Goal: Task Accomplishment & Management: Use online tool/utility

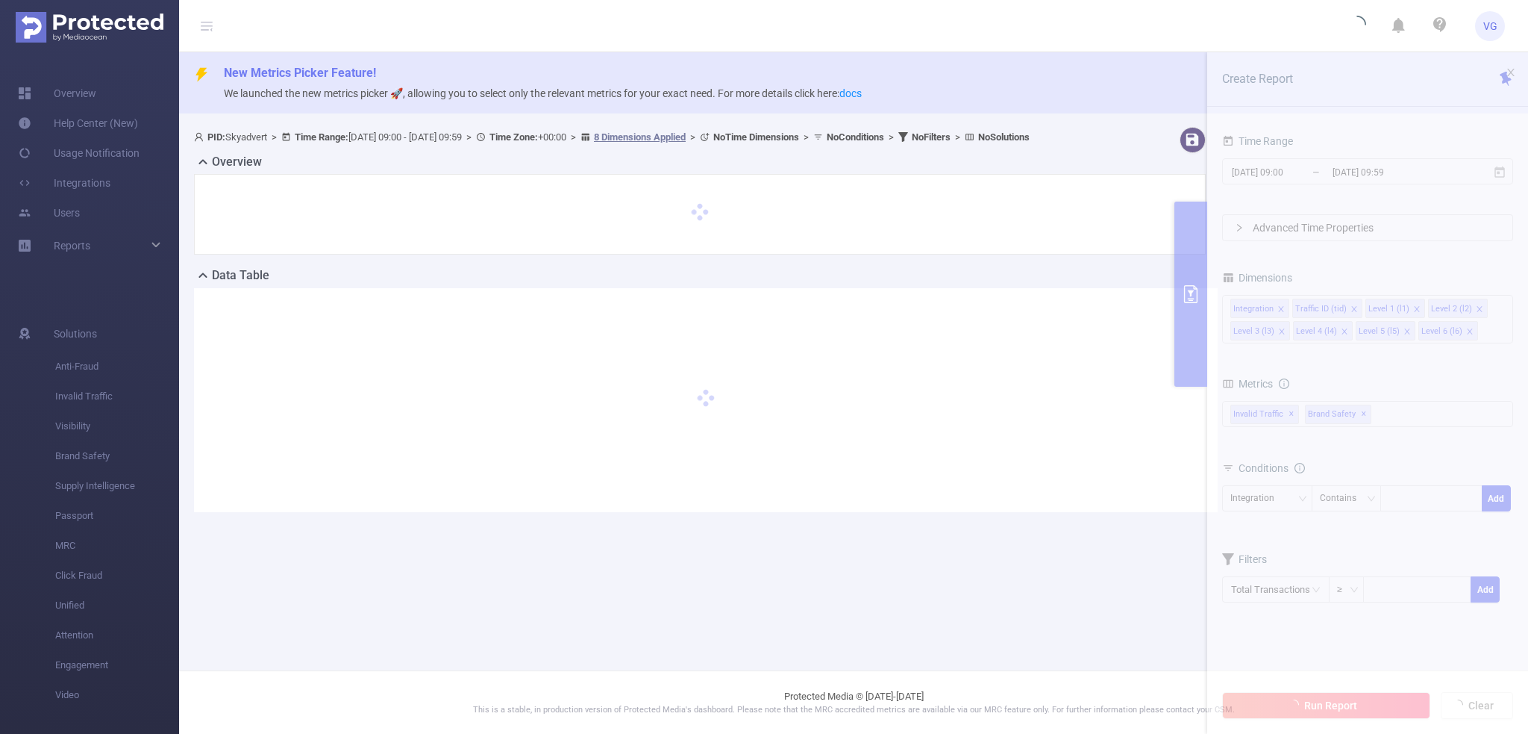
click at [1307, 175] on section "PID: Skyadvert > Time Range: 2025-09-01 09:00 - 2025-09-01 09:59 > Time Zone: +…" at bounding box center [853, 331] width 1349 height 421
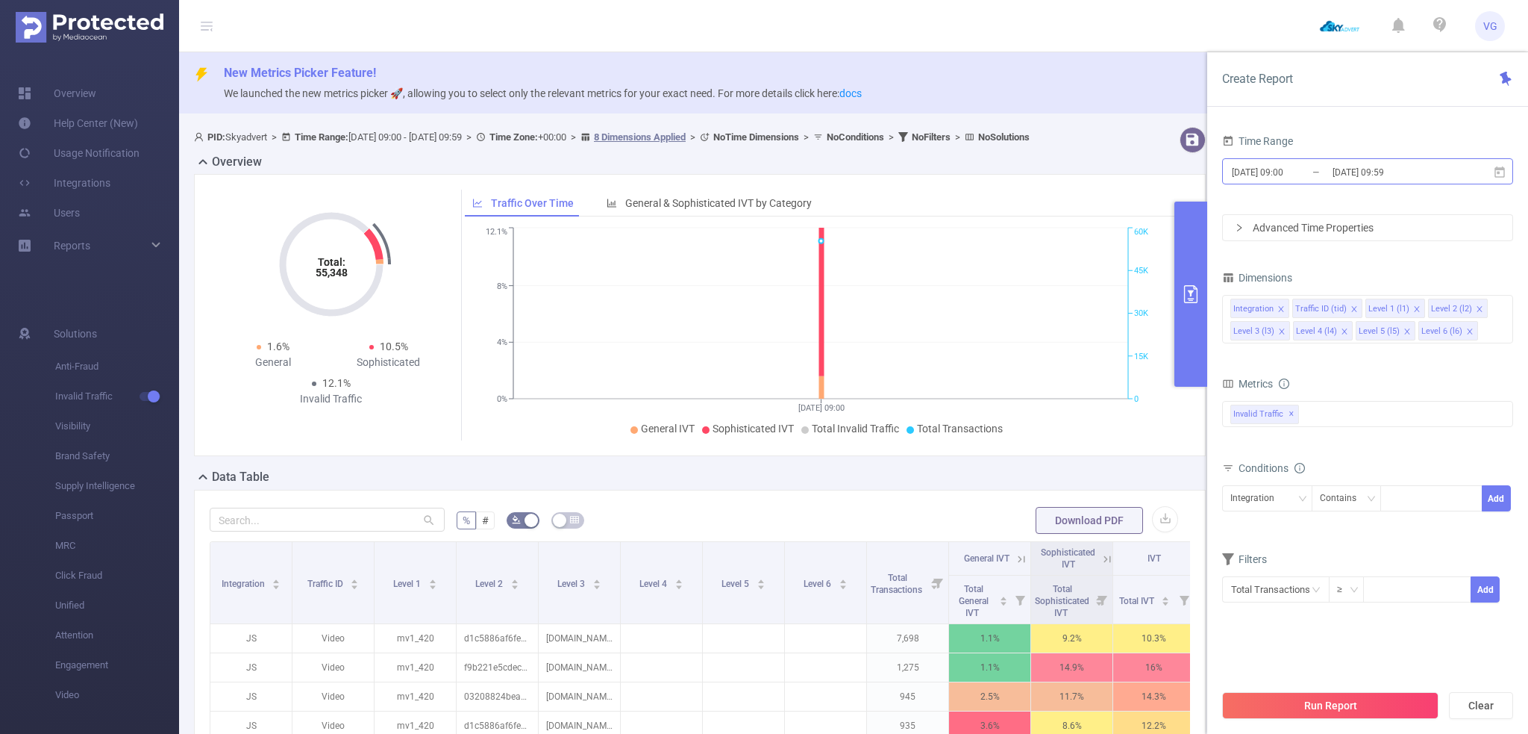
click at [1292, 166] on input "2025-09-01 09:00" at bounding box center [1290, 172] width 121 height 20
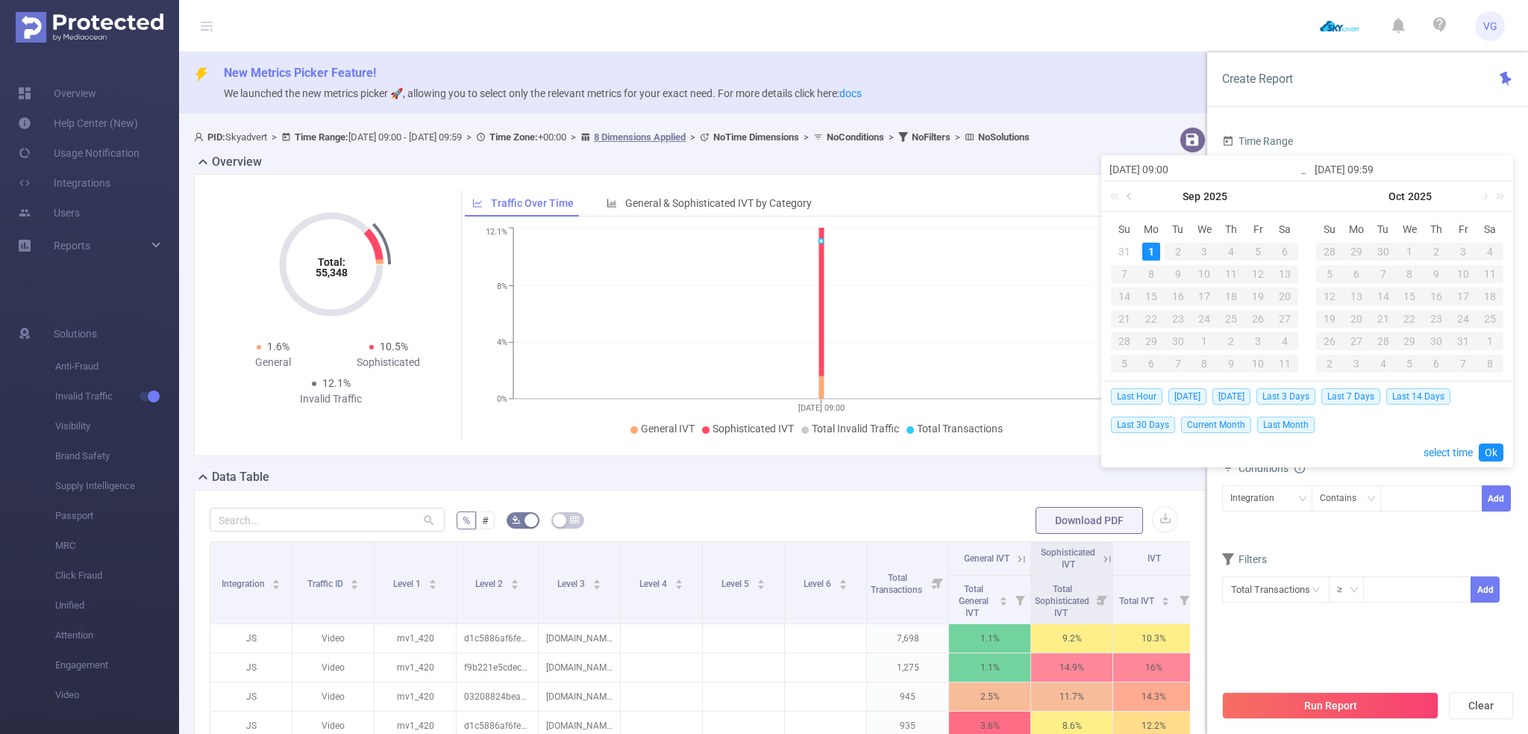
click at [1133, 194] on link at bounding box center [1130, 196] width 13 height 30
click at [1259, 250] on div "1" at bounding box center [1258, 252] width 18 height 18
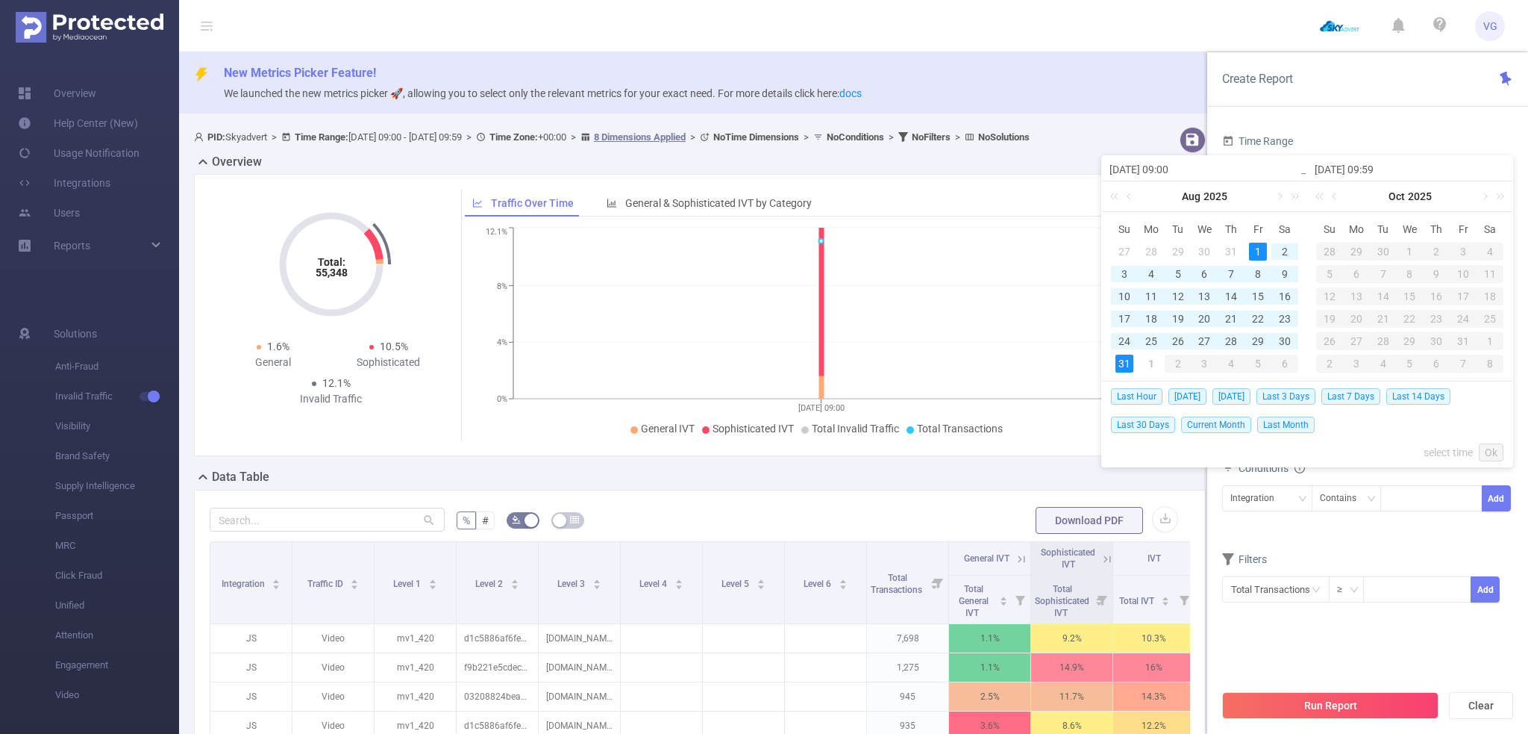
click at [1126, 363] on div "31" at bounding box center [1125, 363] width 18 height 18
type input "[DATE] 09:00"
type input "[DATE] 09:59"
type input "[DATE] 09:00"
type input "[DATE] 09:59"
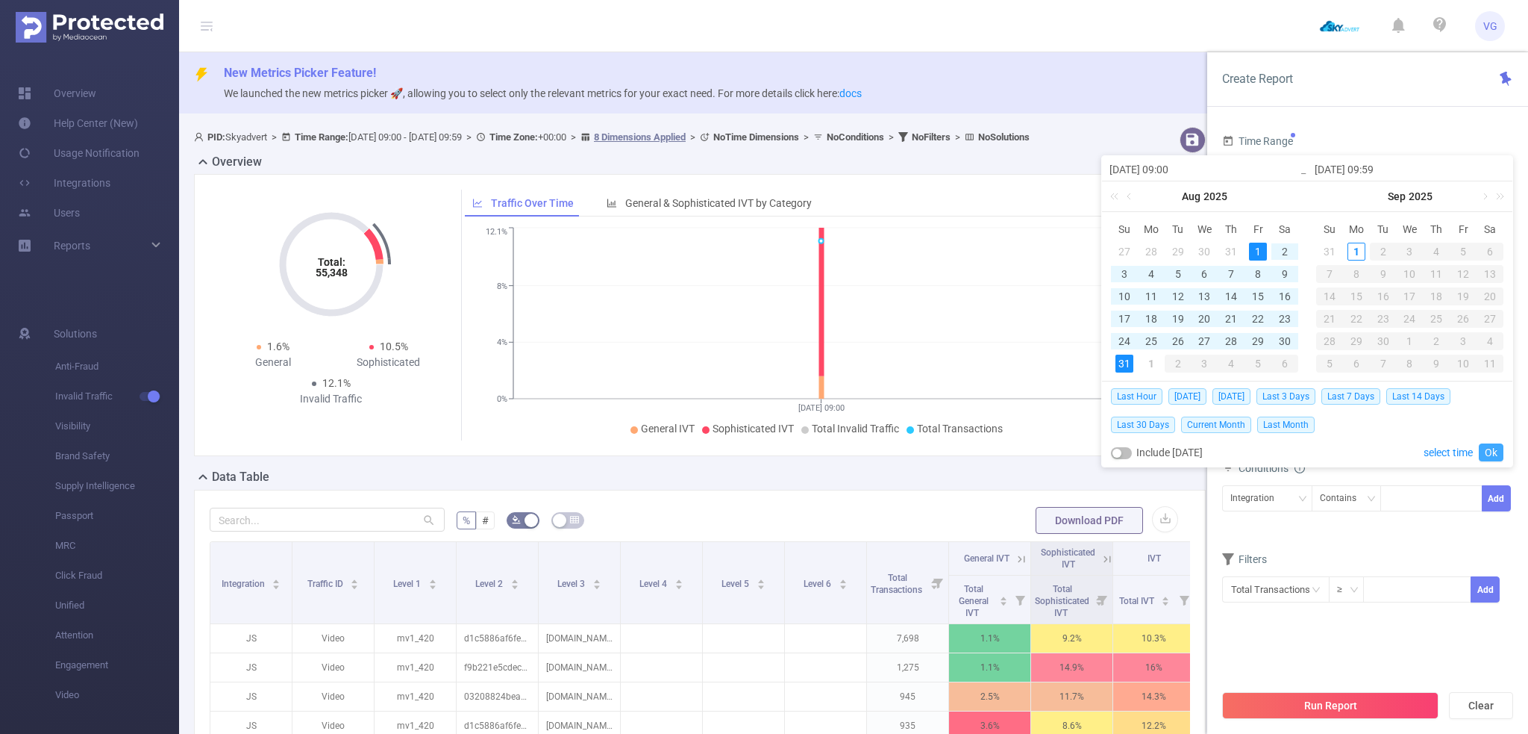
click at [1496, 453] on link "Ok" at bounding box center [1491, 452] width 25 height 18
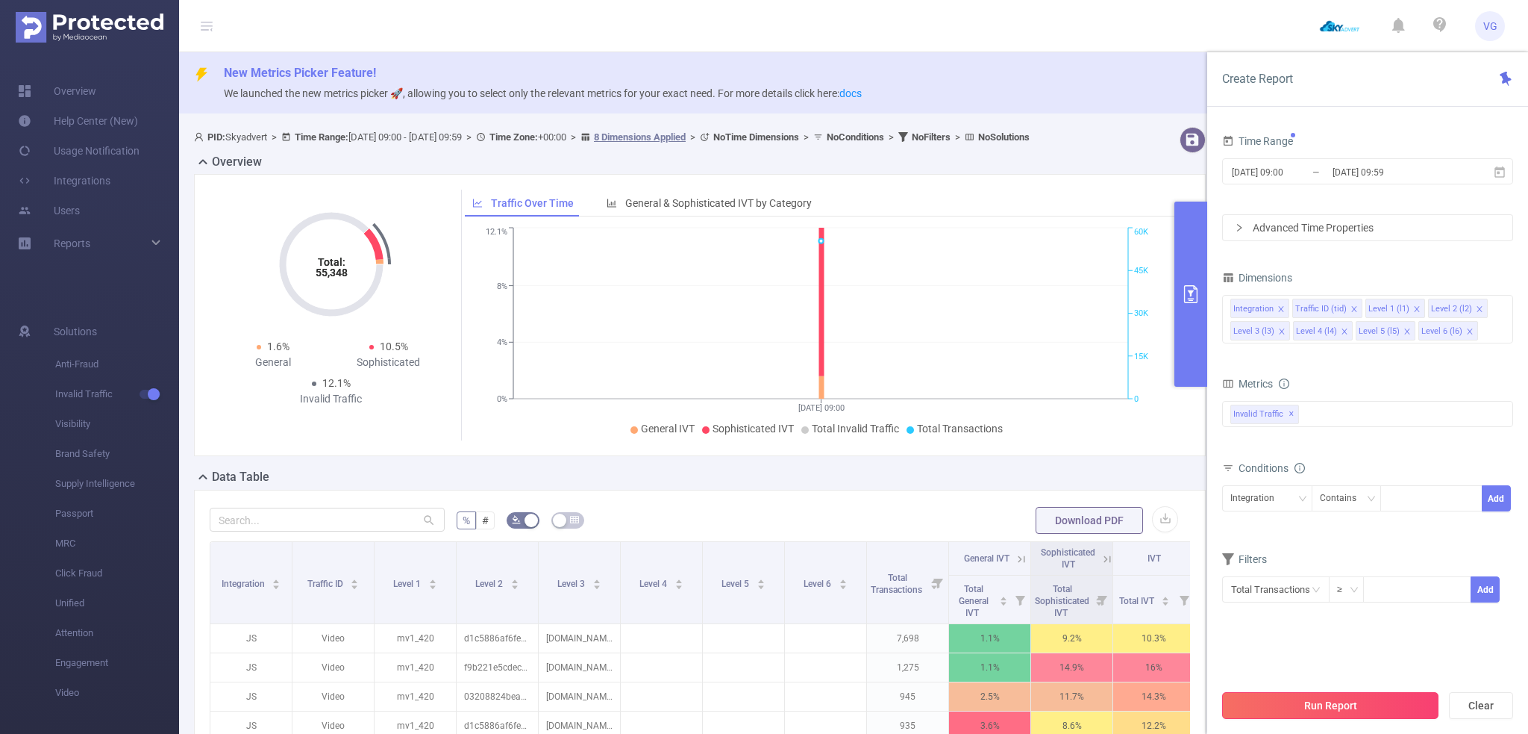
click at [1316, 708] on button "Run Report" at bounding box center [1330, 705] width 216 height 27
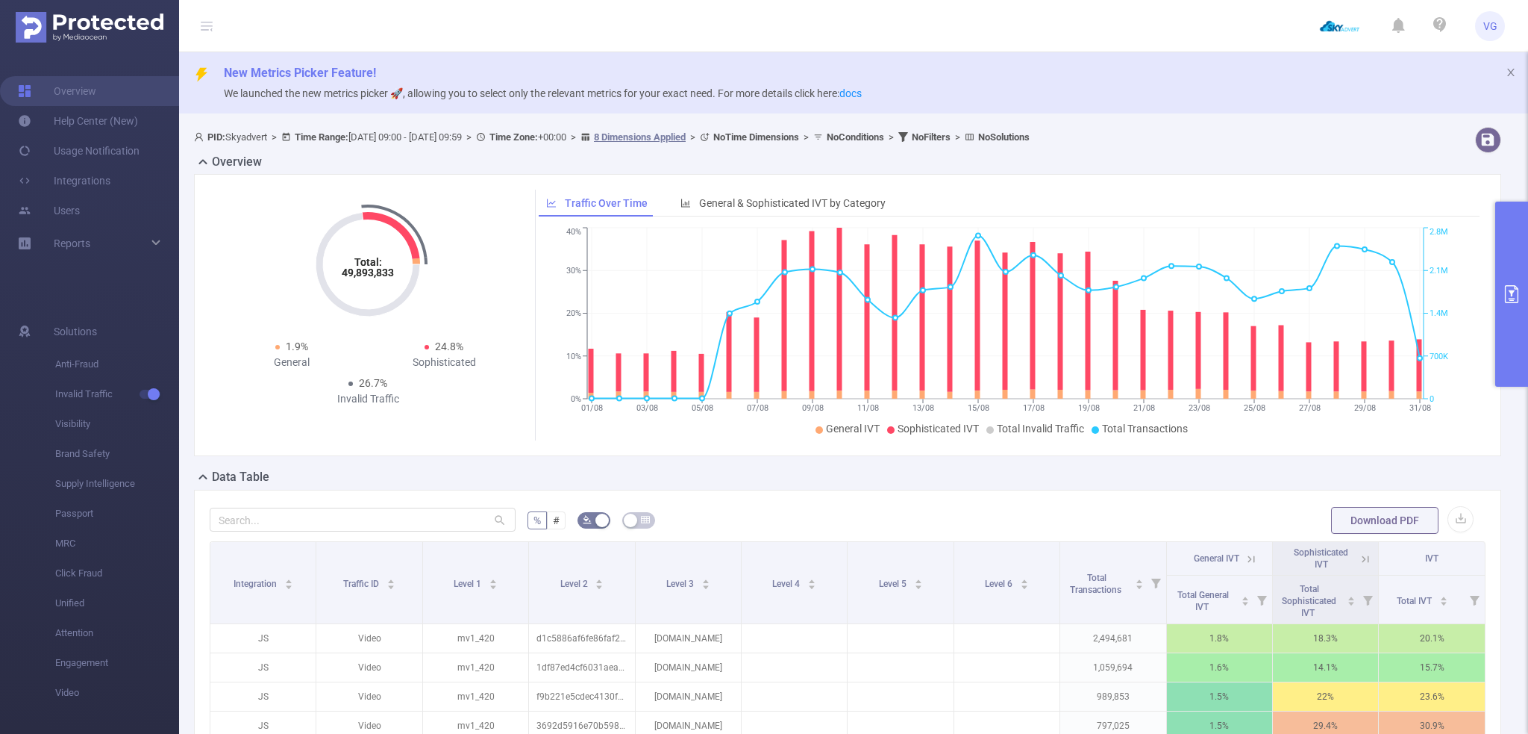
click at [1509, 271] on button "primary" at bounding box center [1511, 293] width 33 height 185
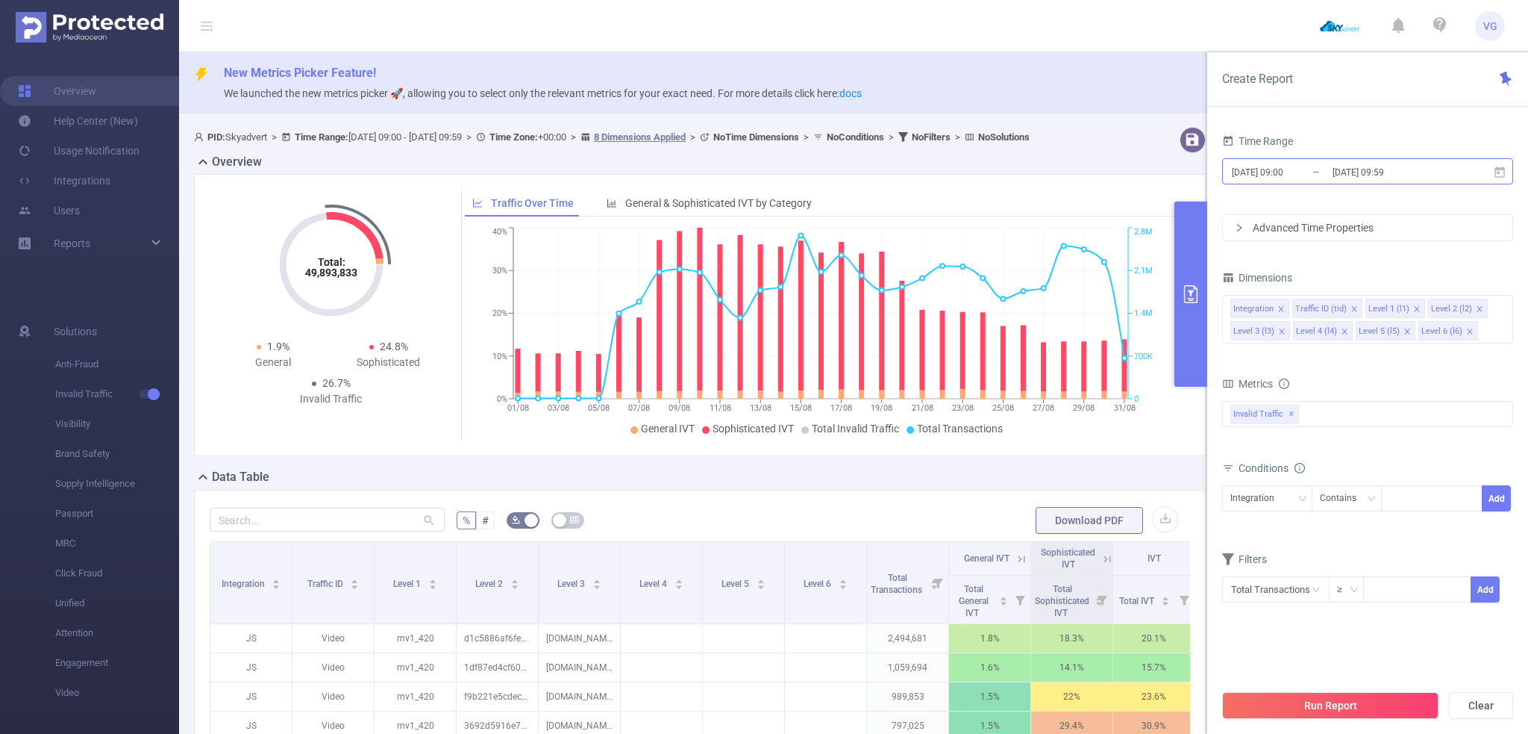
click at [1310, 178] on input "[DATE] 09:00" at bounding box center [1290, 172] width 121 height 20
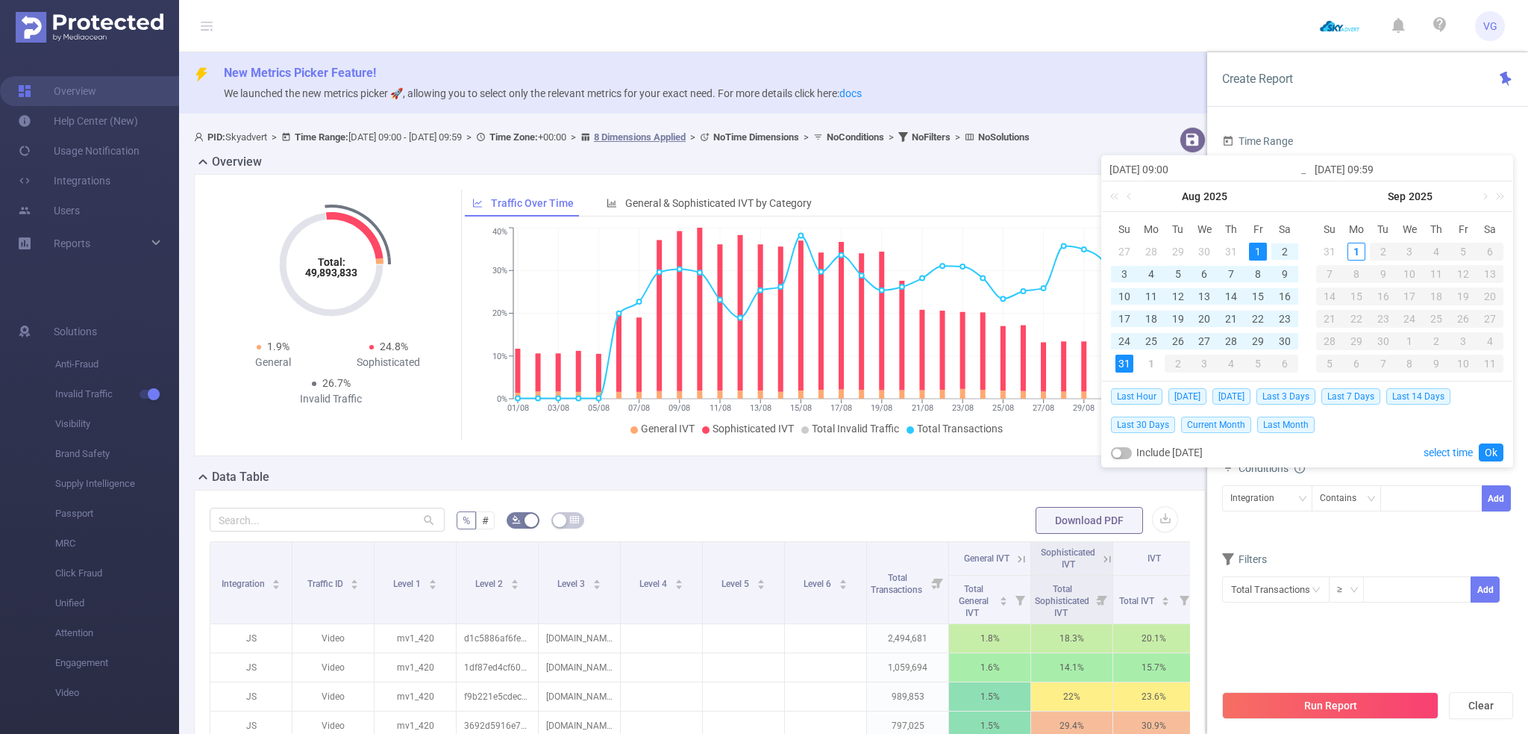
click at [673, 174] on div "Overview" at bounding box center [706, 163] width 1024 height 21
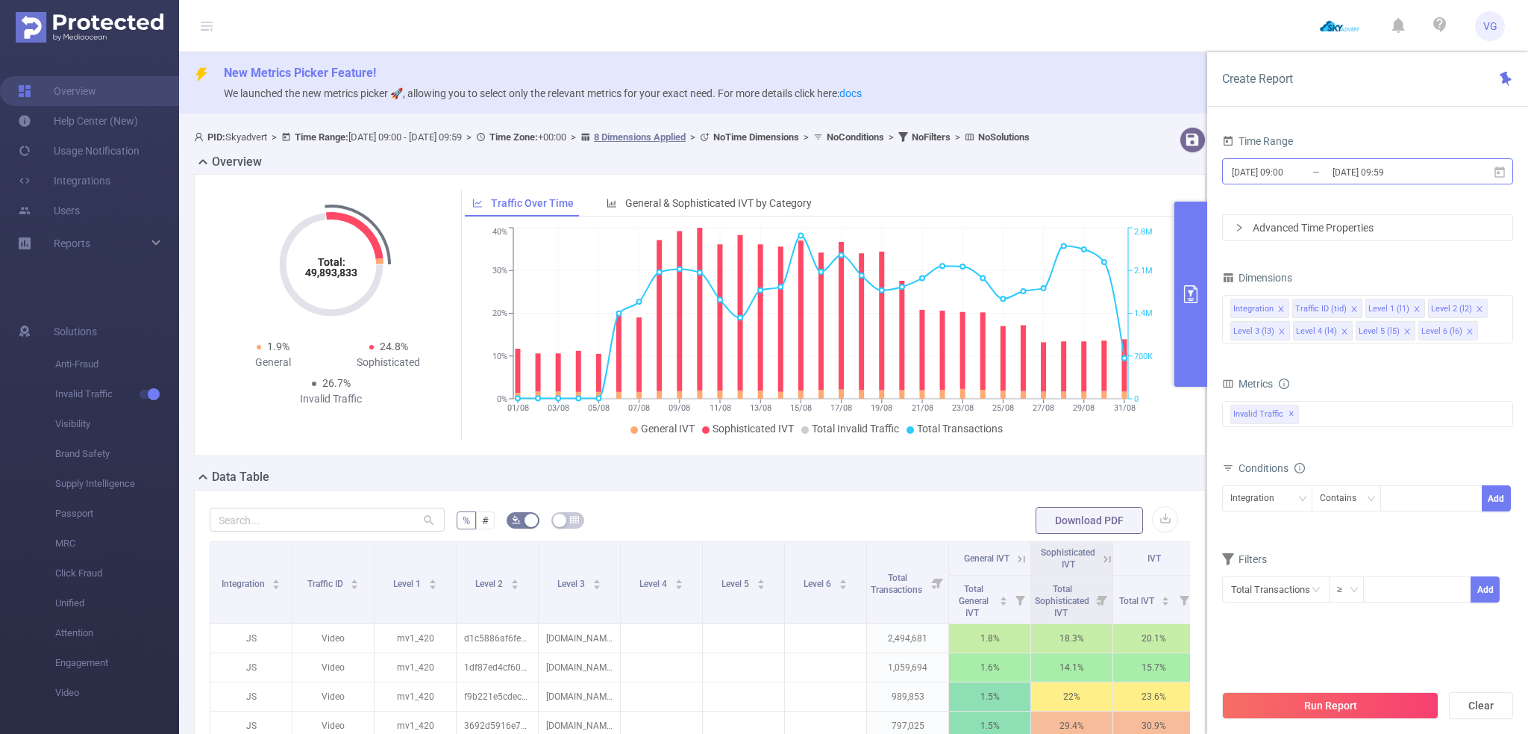
click at [1306, 169] on input "[DATE] 09:00" at bounding box center [1290, 172] width 121 height 20
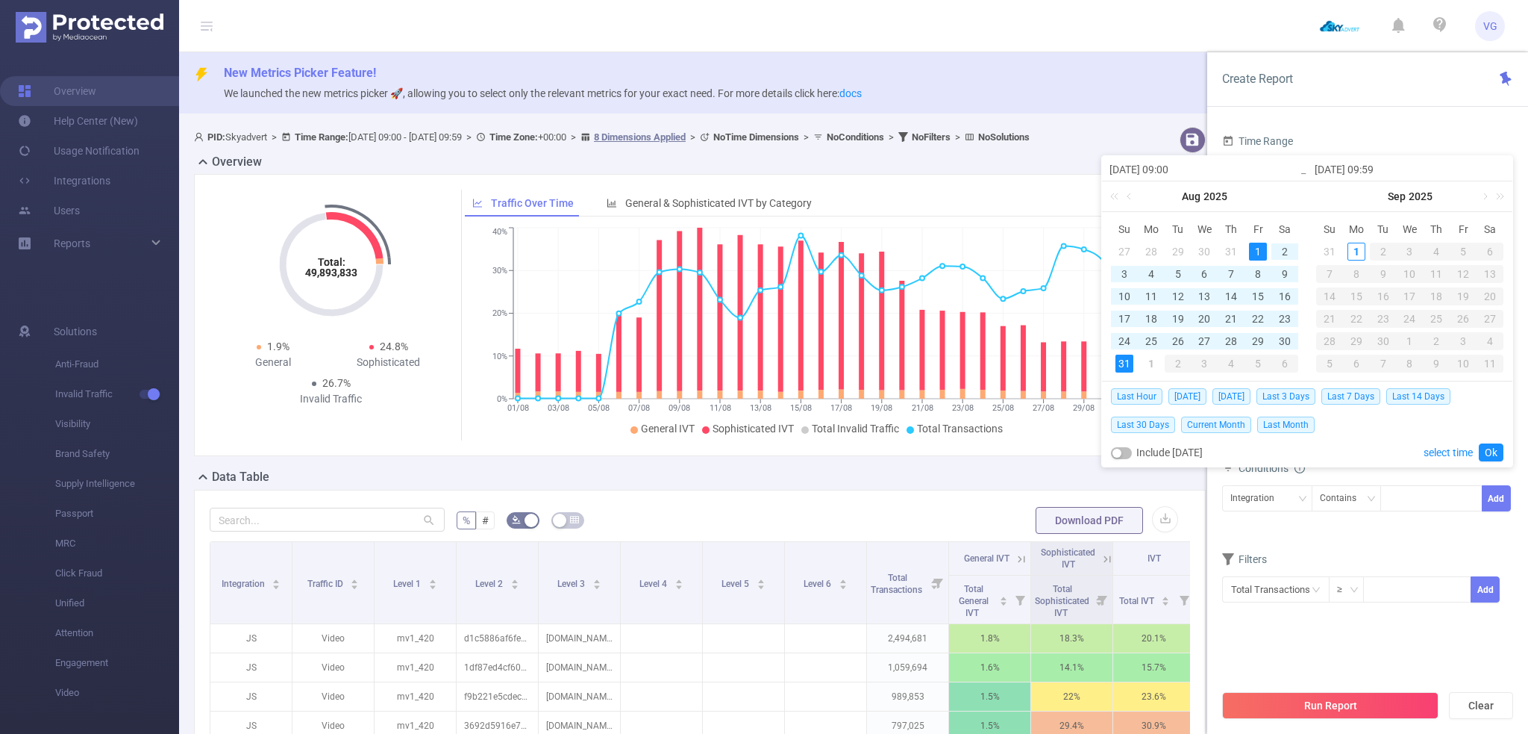
click at [1248, 251] on td "1" at bounding box center [1258, 251] width 27 height 22
click at [1257, 250] on div "1" at bounding box center [1258, 252] width 18 height 18
type input "[DATE] 09:59"
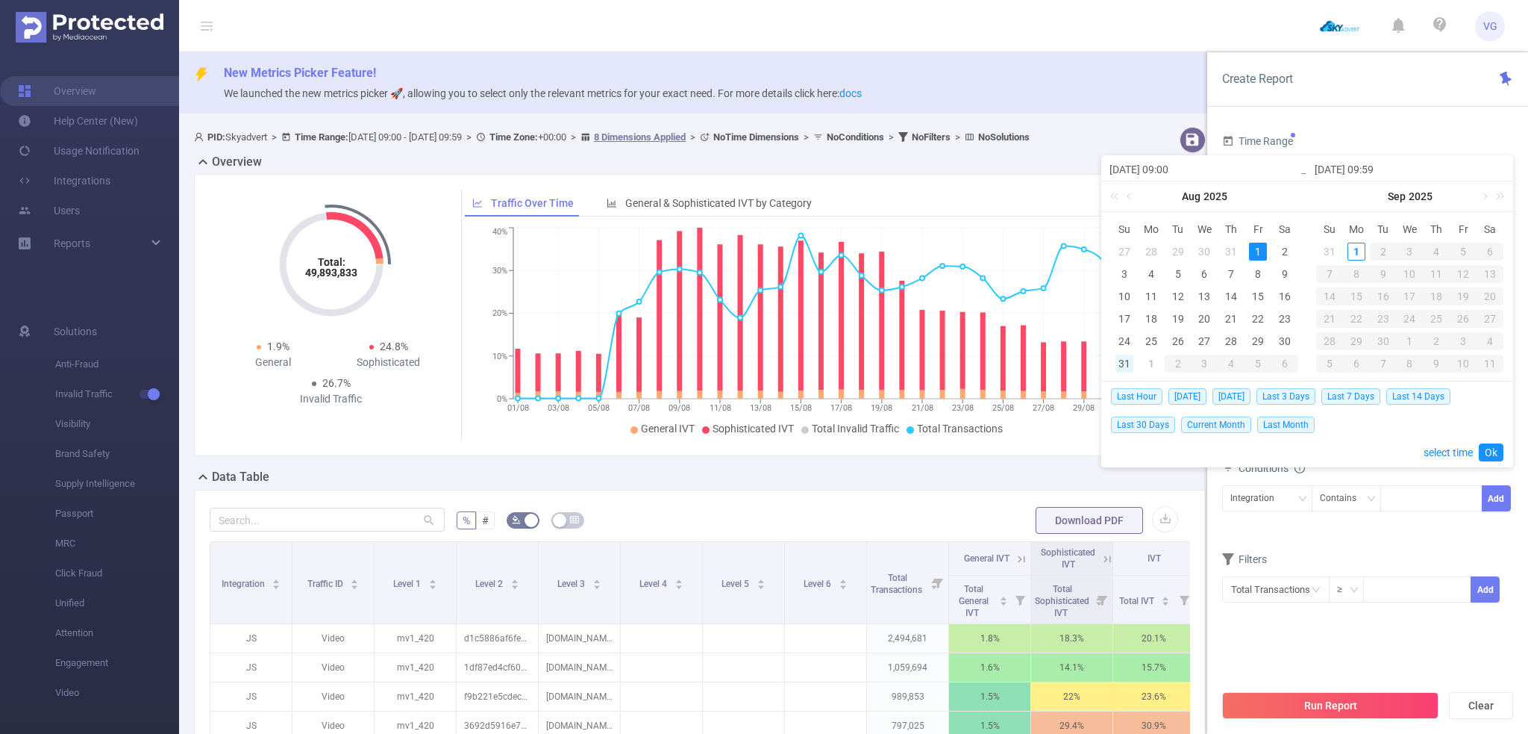
click at [1125, 365] on div "31" at bounding box center [1125, 363] width 18 height 18
click at [1260, 248] on div "1" at bounding box center [1258, 252] width 18 height 18
type input "[DATE] 09:59"
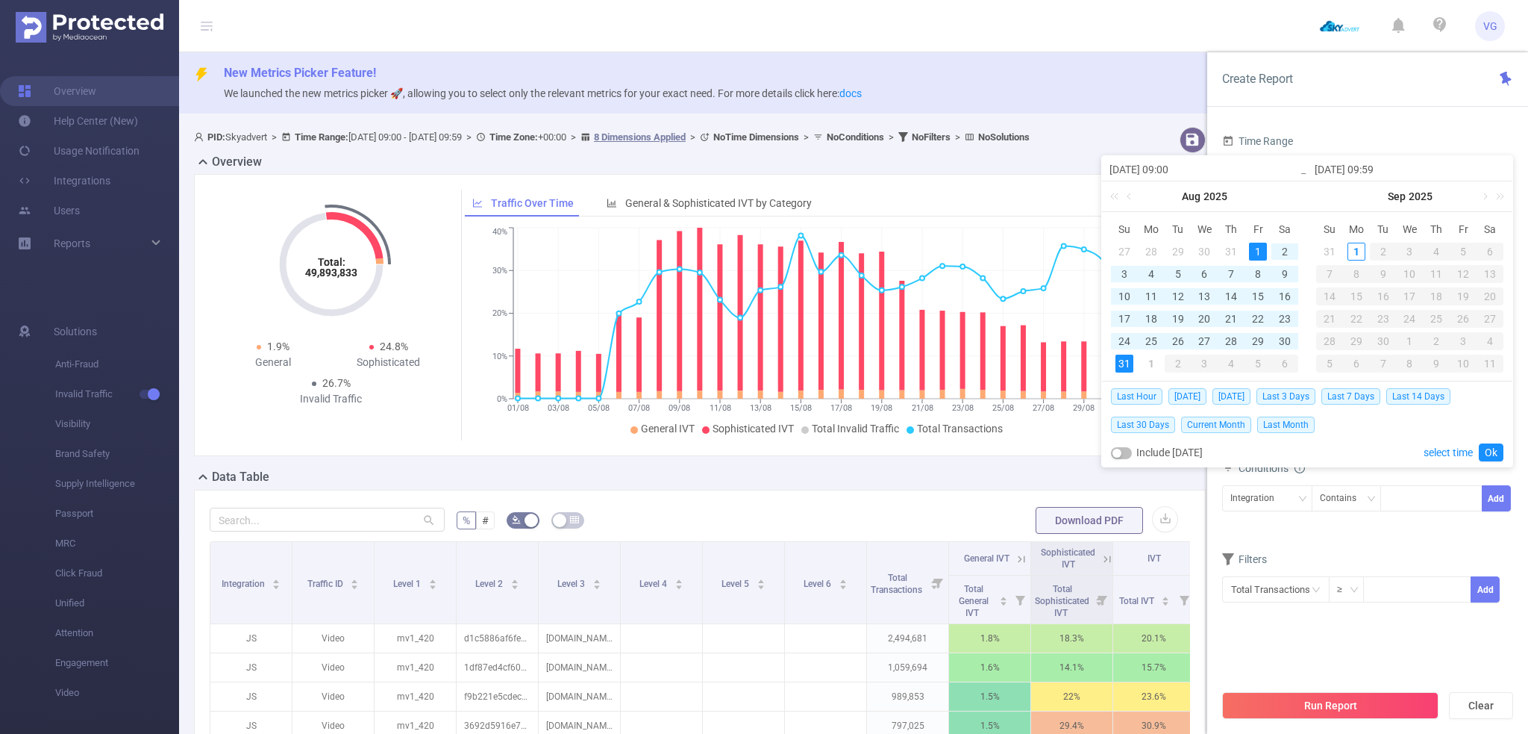
click at [1124, 365] on div "31" at bounding box center [1125, 363] width 18 height 18
click at [1495, 451] on link "Ok" at bounding box center [1491, 452] width 25 height 18
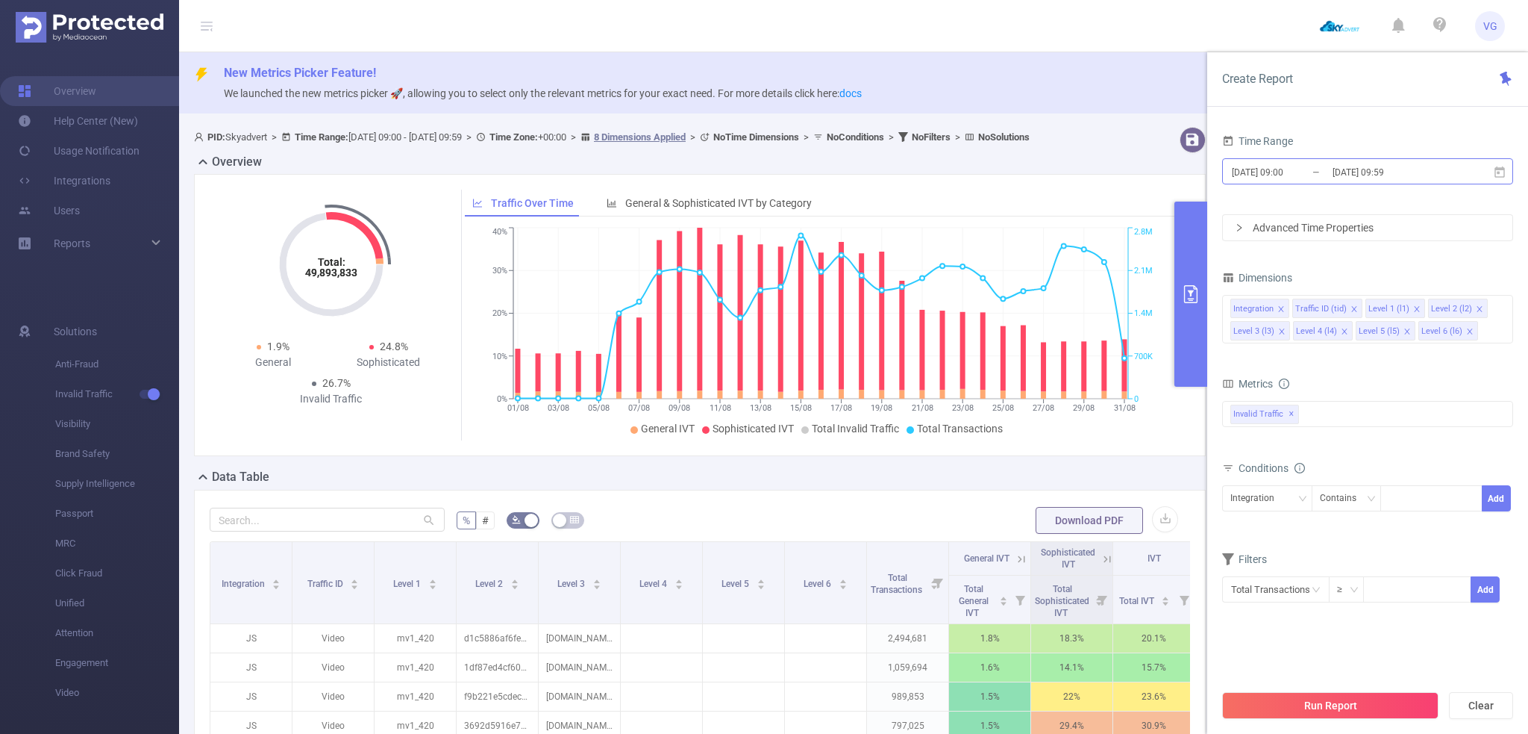
click at [1310, 174] on input "[DATE] 09:00" at bounding box center [1290, 172] width 121 height 20
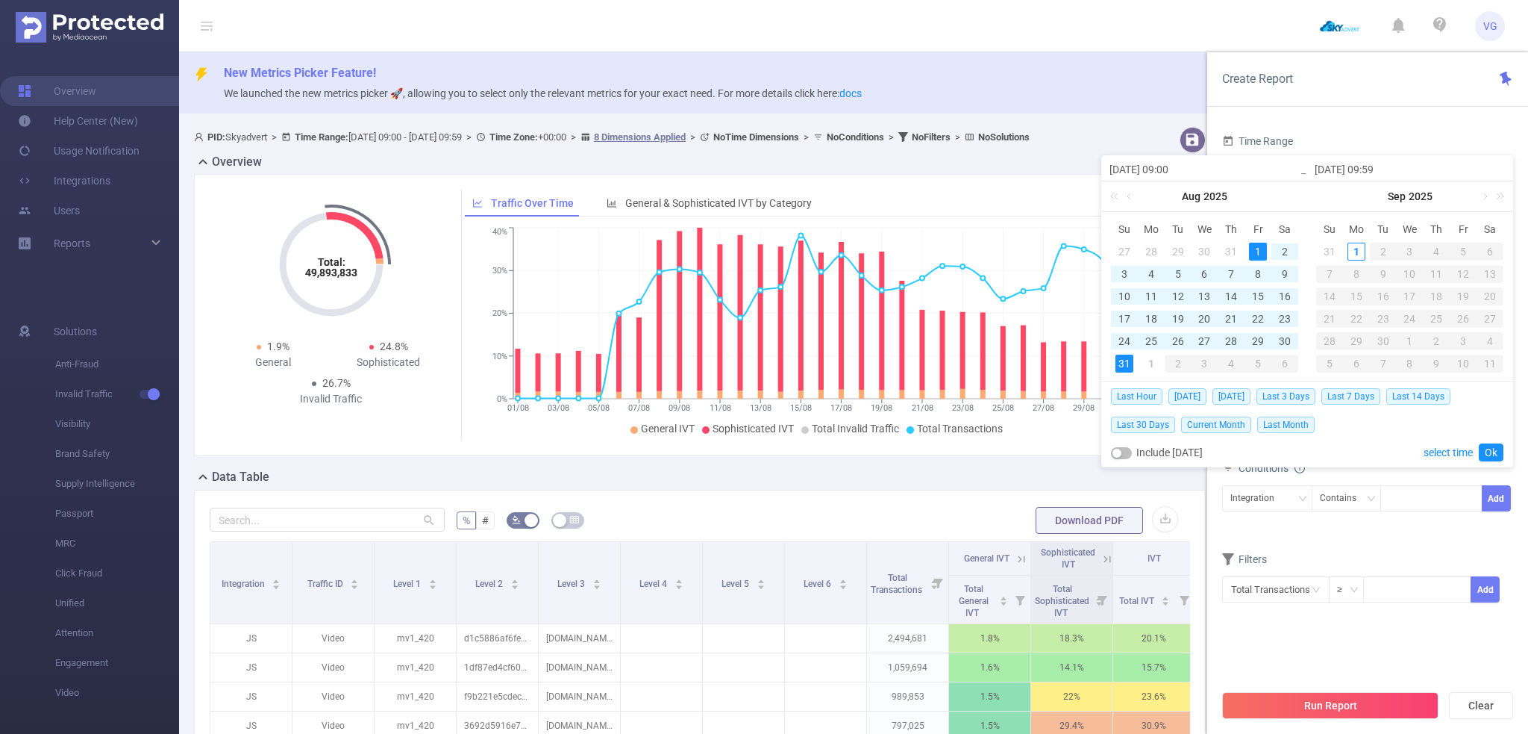
click at [1253, 252] on div "1" at bounding box center [1258, 252] width 18 height 18
type input "[DATE] 09:59"
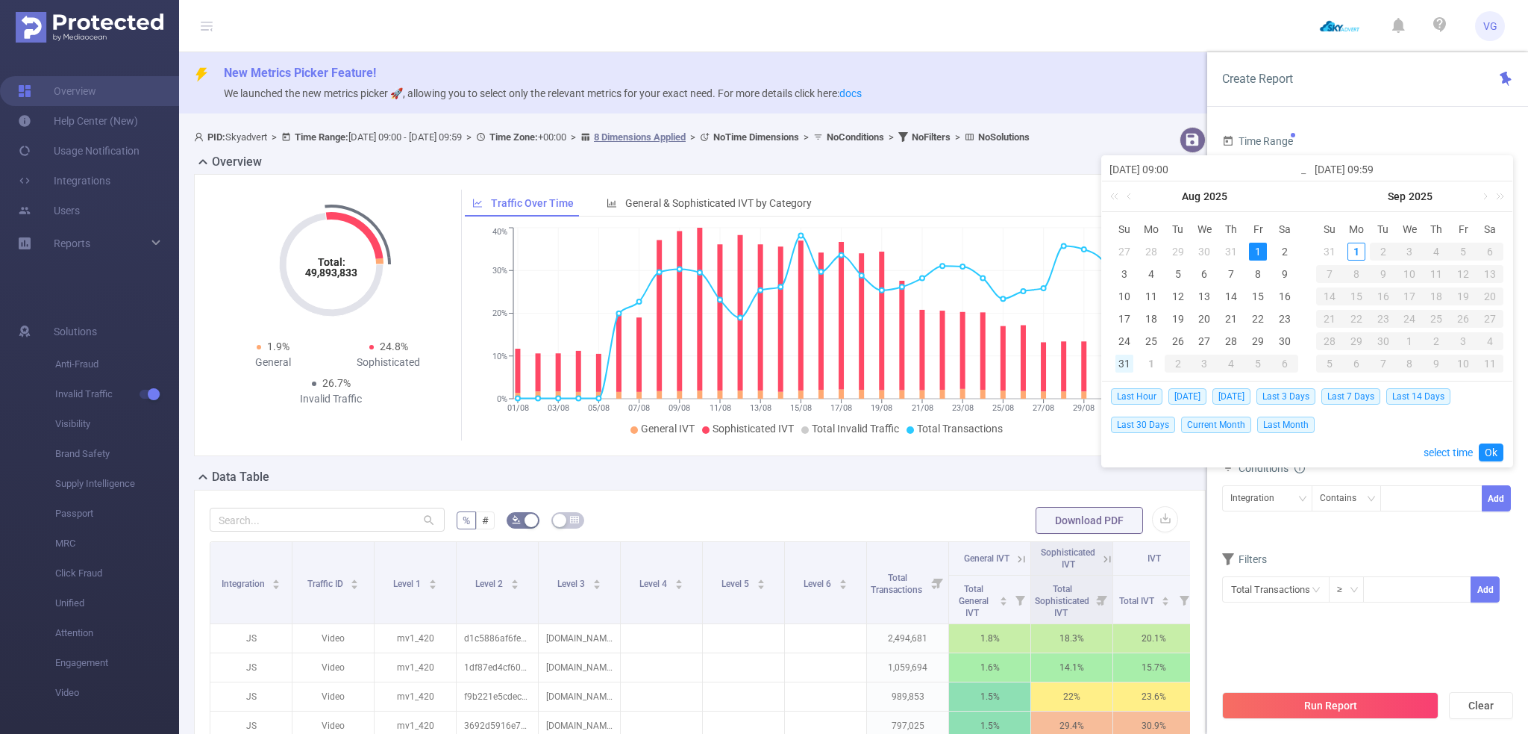
click at [1127, 361] on div "31" at bounding box center [1125, 363] width 18 height 18
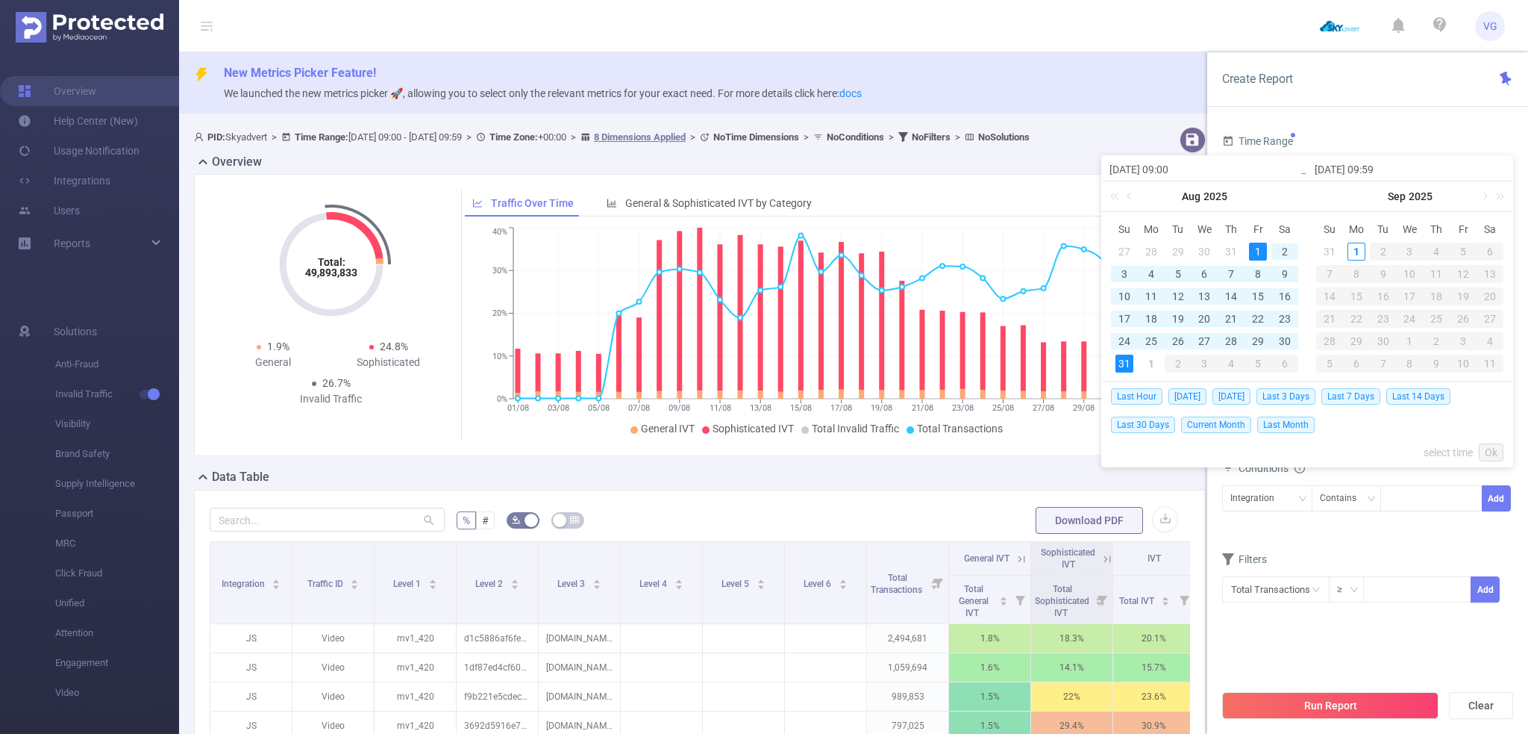
click at [1260, 247] on div "1" at bounding box center [1258, 252] width 18 height 18
type input "[DATE] 09:59"
click at [1492, 451] on link "Ok" at bounding box center [1491, 452] width 25 height 18
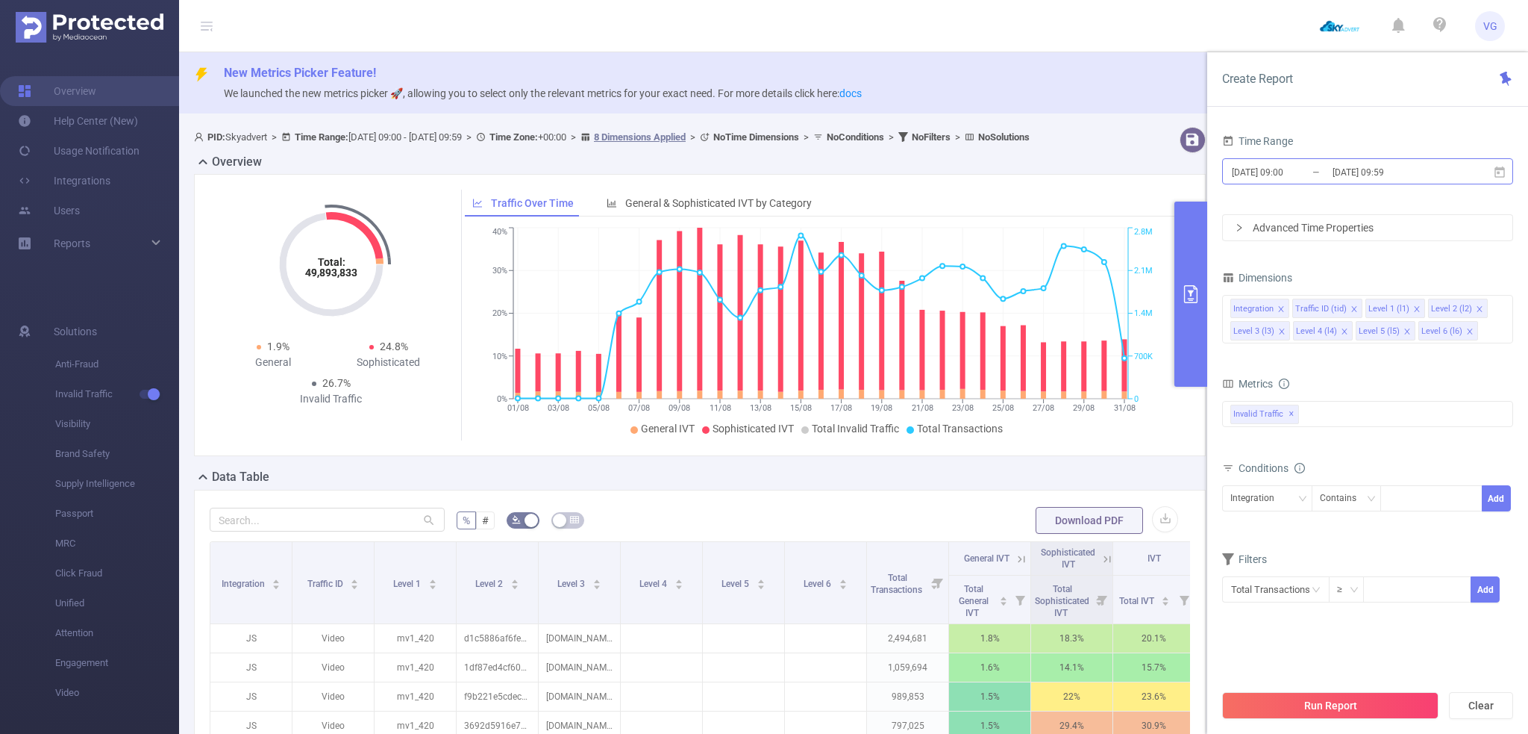
drag, startPoint x: 1289, startPoint y: 169, endPoint x: 1280, endPoint y: 169, distance: 8.2
click at [1280, 169] on input "[DATE] 09:00" at bounding box center [1290, 172] width 121 height 20
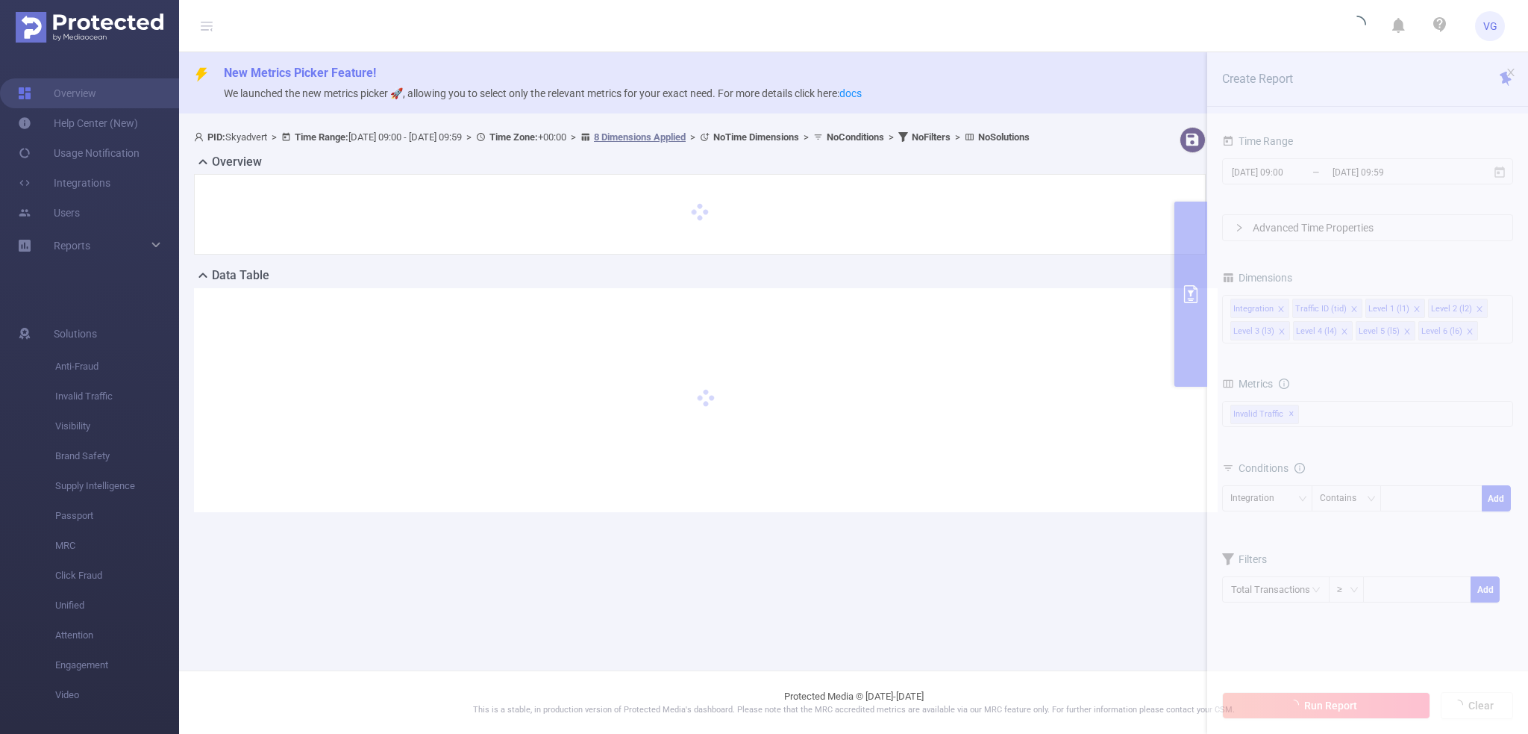
click at [1340, 175] on section "PID: Skyadvert > Time Range: [DATE] 09:00 - [DATE] 09:59 > Time Zone: +00:00 > …" at bounding box center [853, 331] width 1349 height 421
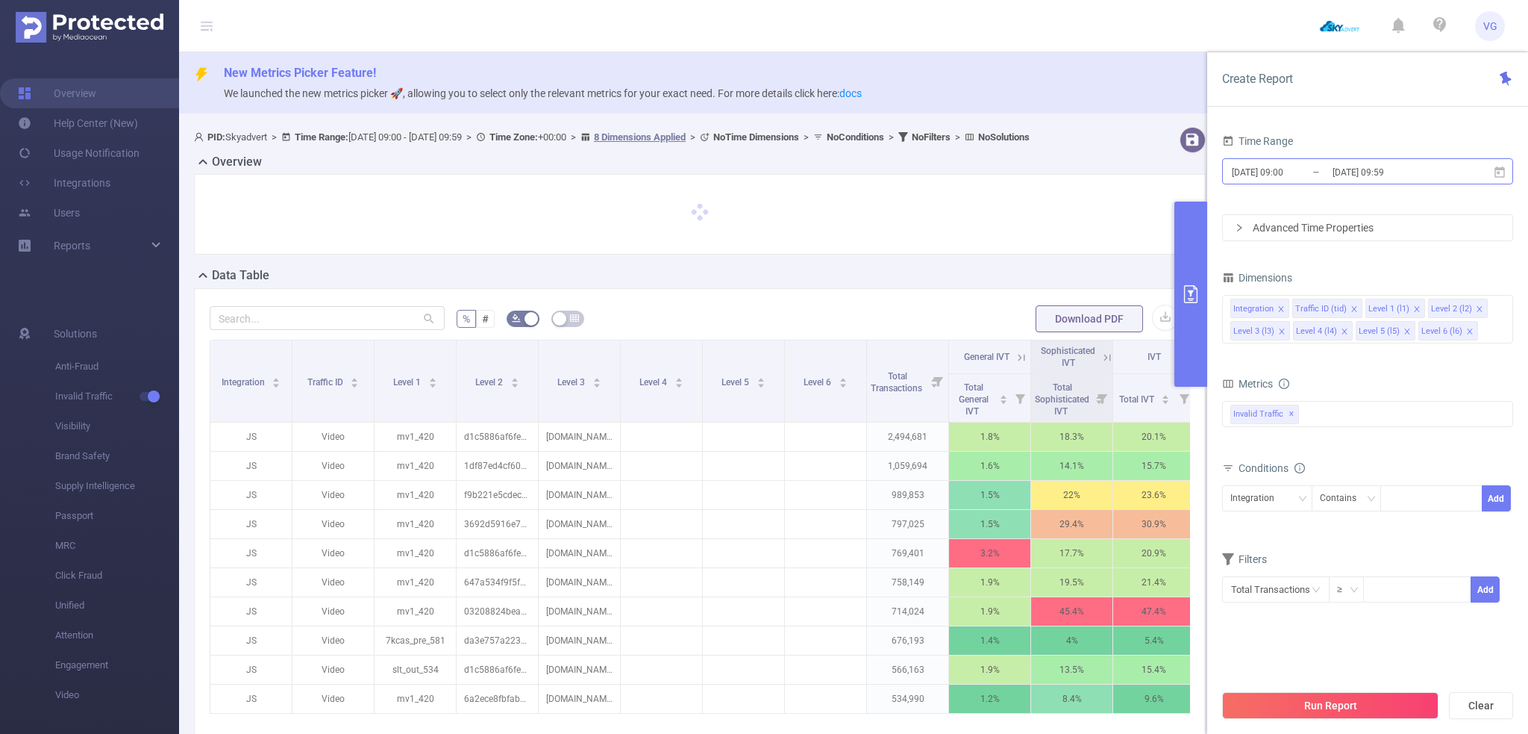
click at [1319, 172] on input "[DATE] 09:00" at bounding box center [1290, 172] width 121 height 20
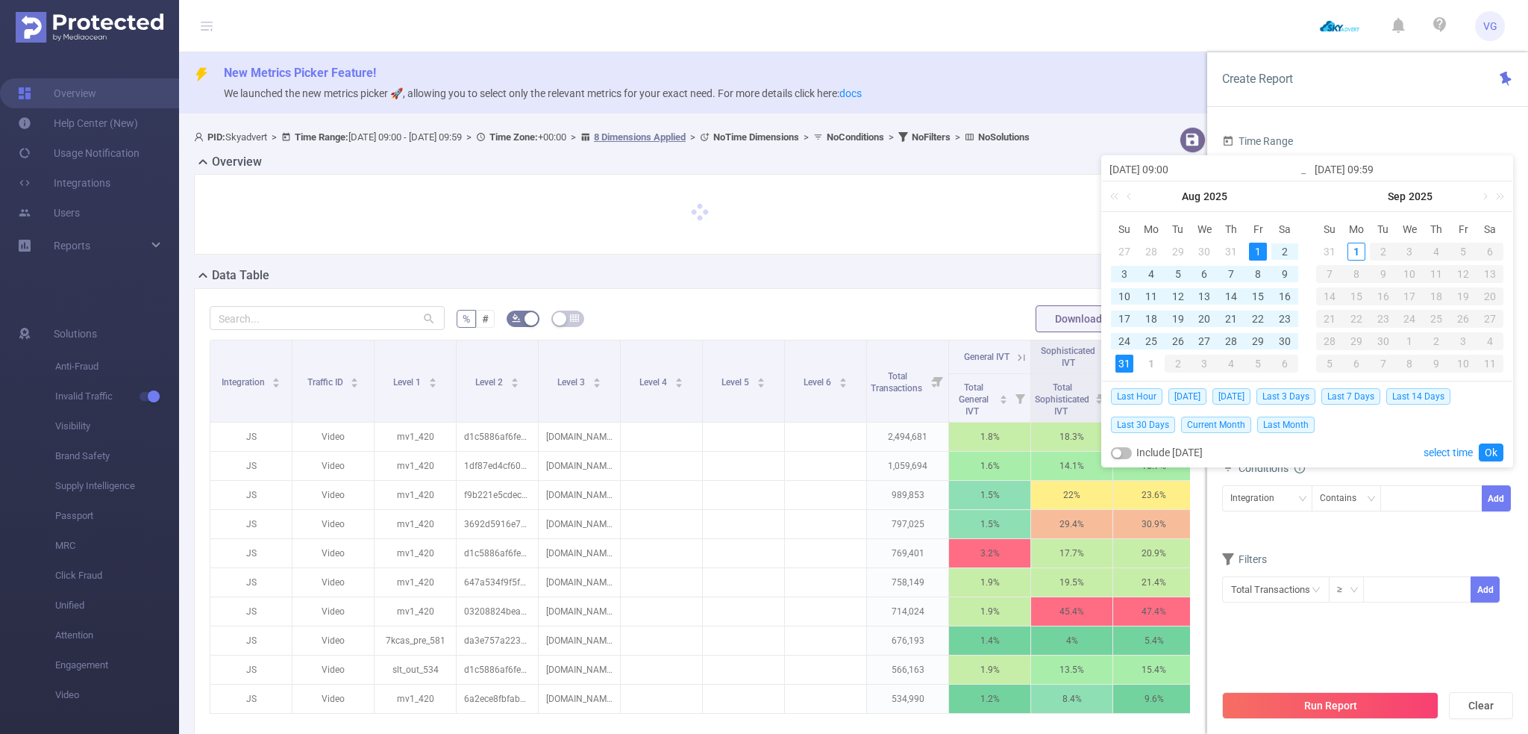
drag, startPoint x: 1197, startPoint y: 166, endPoint x: 1164, endPoint y: 164, distance: 32.9
click at [1164, 164] on input "[DATE] 09:00" at bounding box center [1205, 169] width 190 height 18
type input "[DATE] 09:00"
click at [1425, 172] on input "[DATE] 09:59" at bounding box center [1410, 169] width 190 height 18
drag, startPoint x: 1407, startPoint y: 172, endPoint x: 1370, endPoint y: 167, distance: 36.8
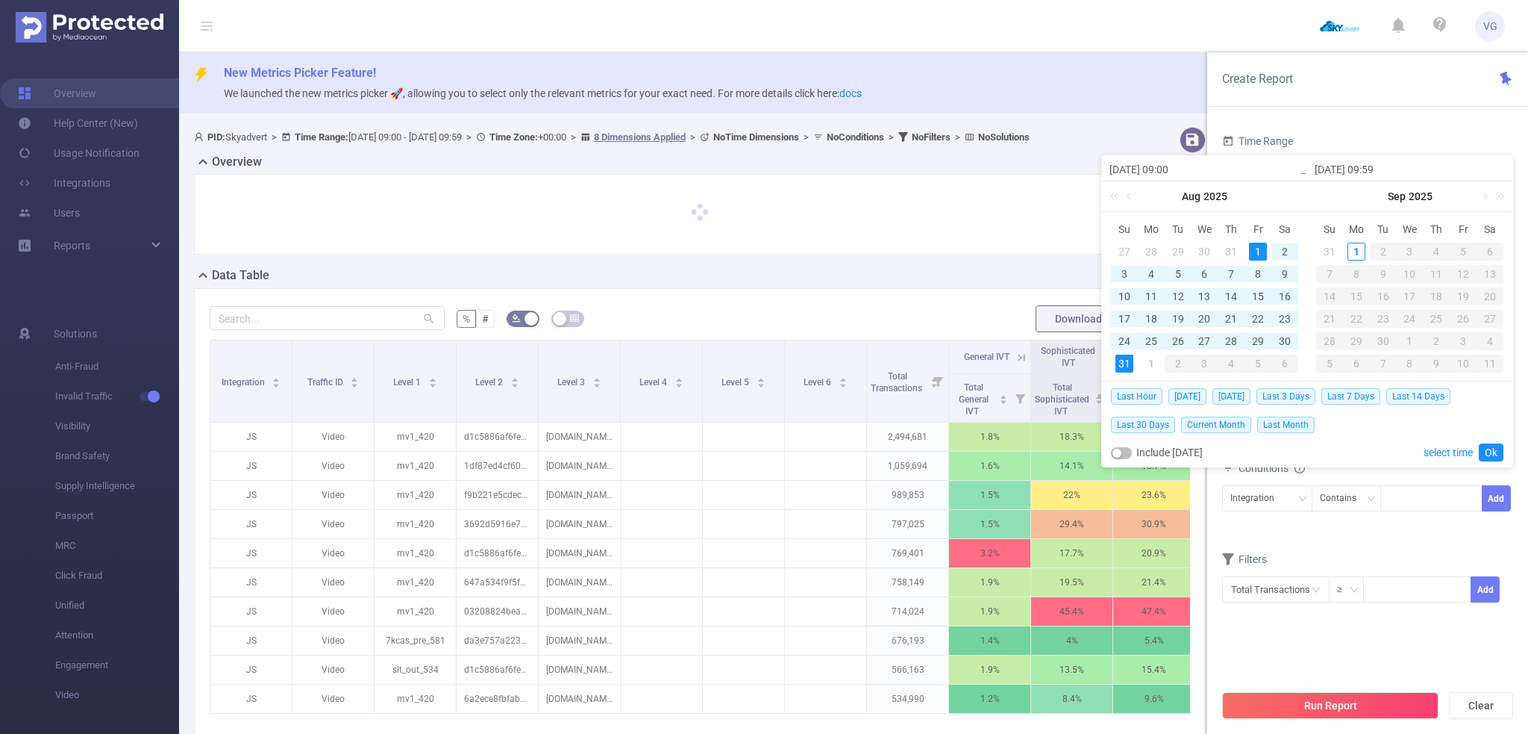
click at [1370, 167] on input "[DATE] 09:59" at bounding box center [1410, 169] width 190 height 18
click at [1180, 166] on input "[DATE] 09:00" at bounding box center [1205, 169] width 190 height 18
click at [1253, 252] on div "1" at bounding box center [1258, 252] width 18 height 18
type input "[DATE] 09:59"
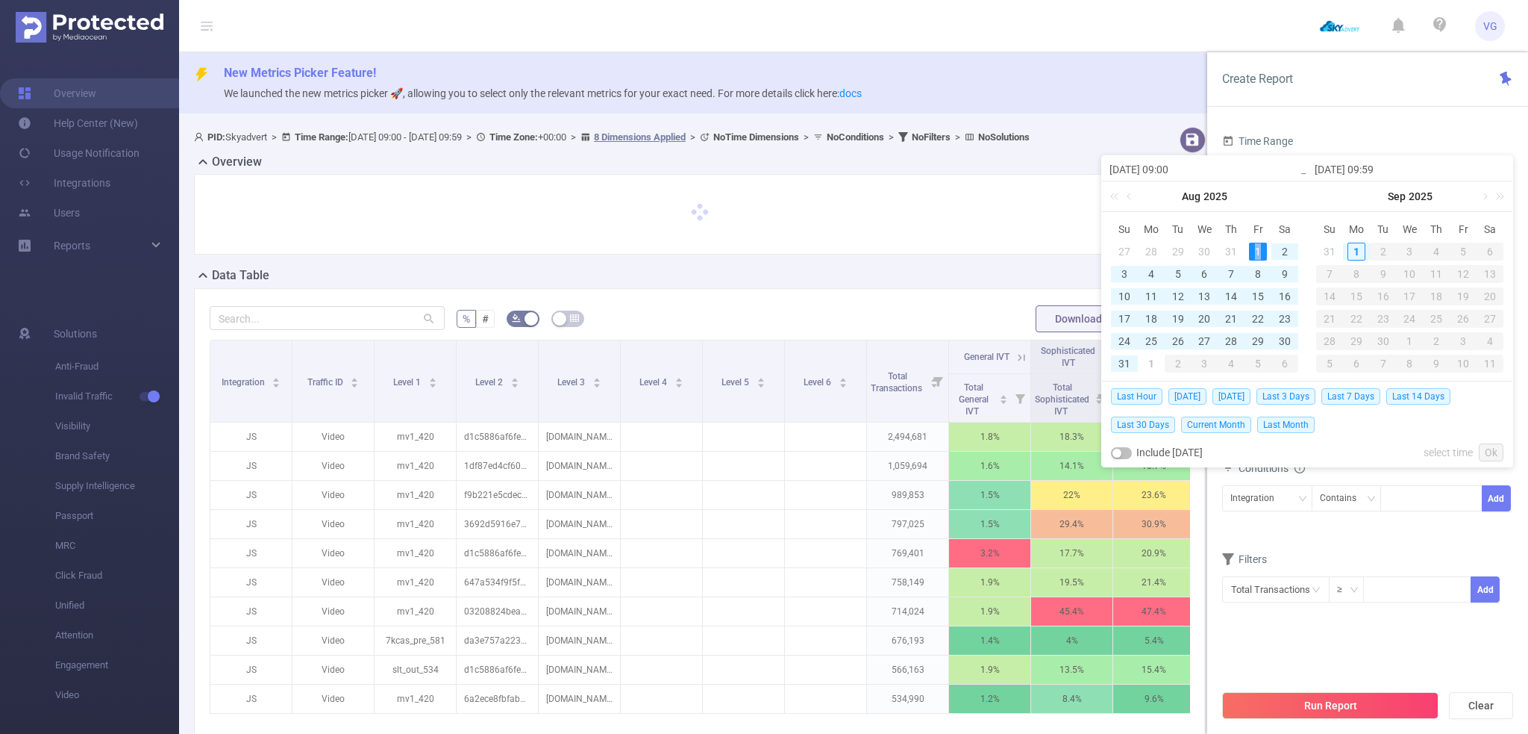
type input "[DATE] 09:59"
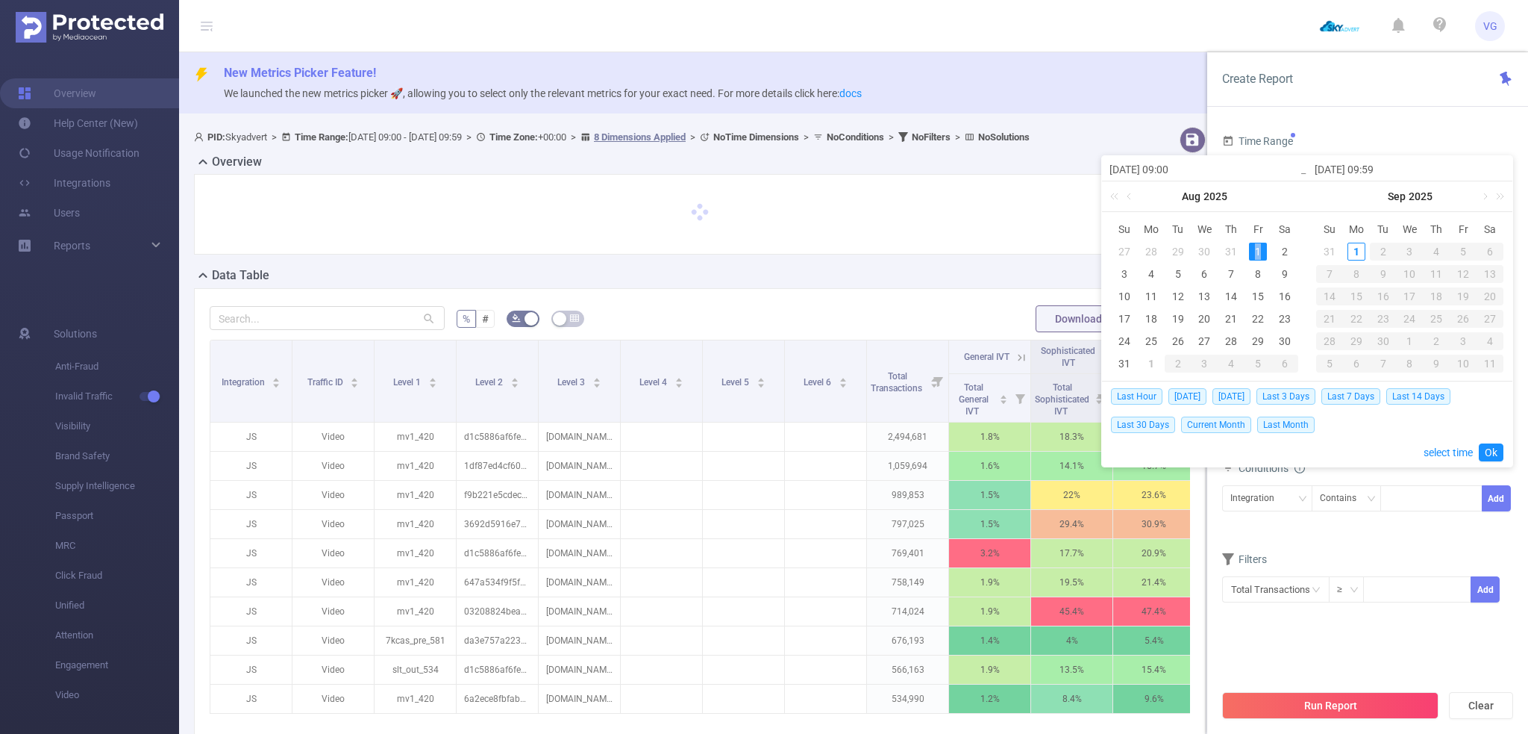
click at [1253, 252] on div "1" at bounding box center [1258, 252] width 18 height 18
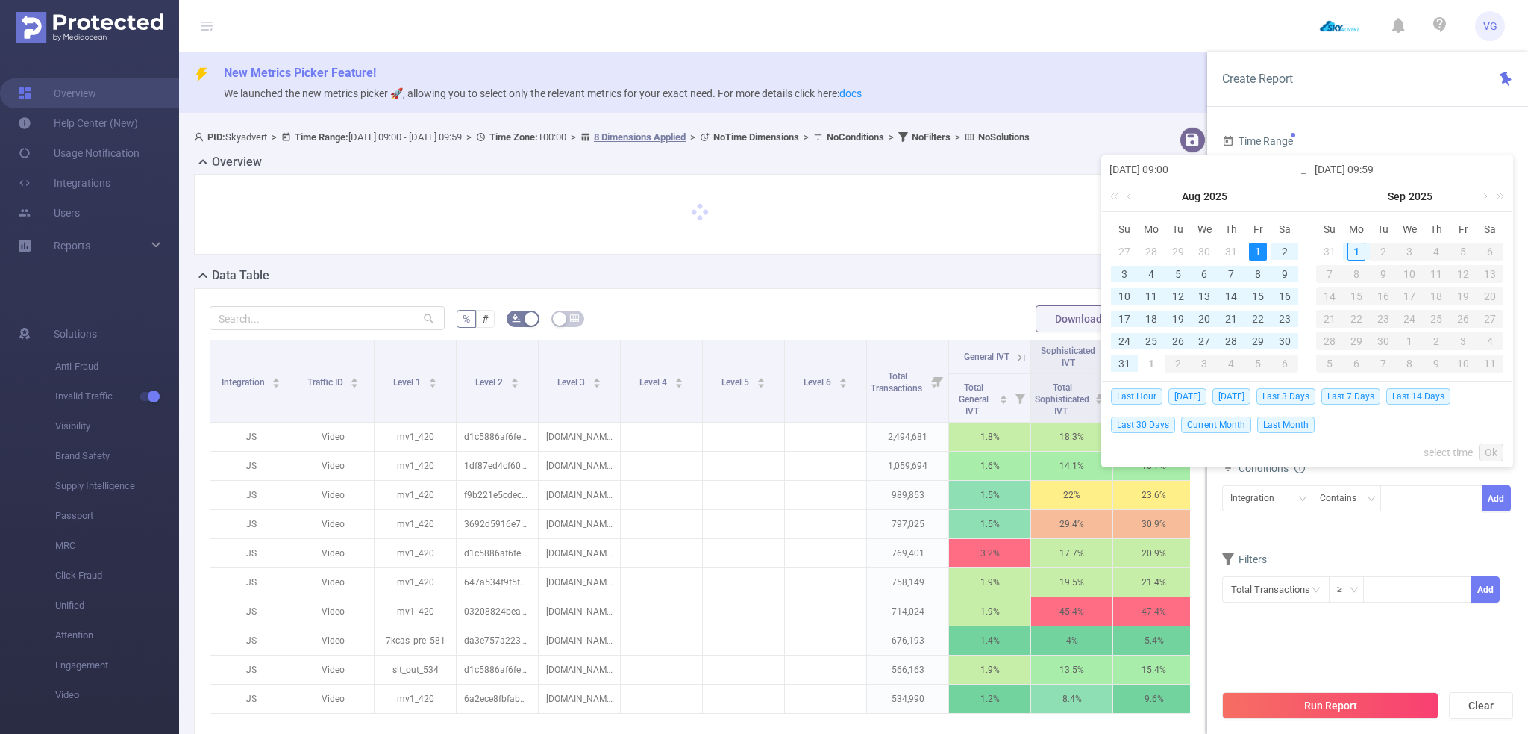
click at [1177, 166] on input "[DATE] 09:00" at bounding box center [1205, 169] width 190 height 18
type input "[DATE] 00:00"
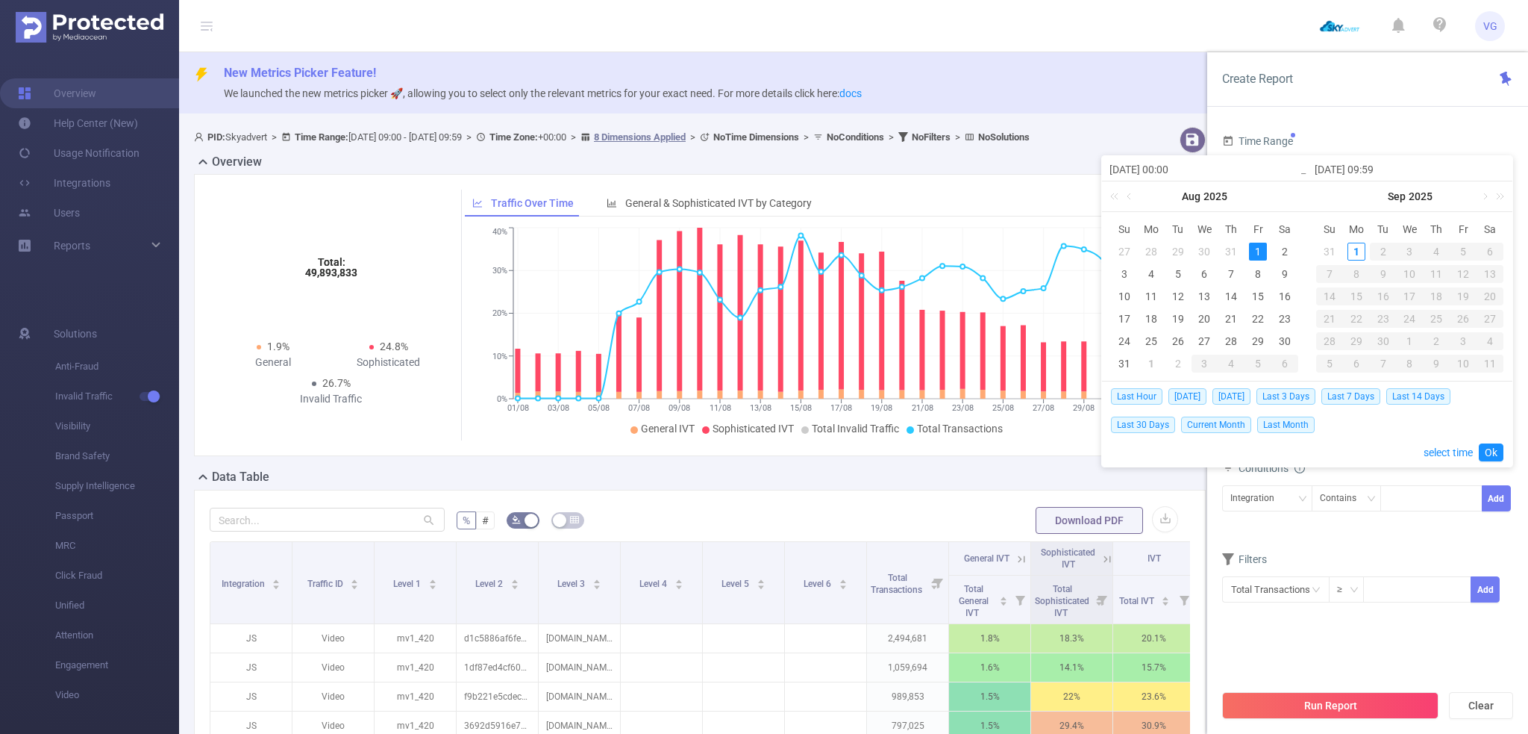
type input "[DATE] 00:00"
click at [1424, 169] on input "[DATE] 09:59" at bounding box center [1410, 169] width 190 height 18
click at [1372, 166] on input "[DATE] 09:59" at bounding box center [1410, 169] width 190 height 18
type input "[DATE] 2:59"
type input "[DATE] 23:59"
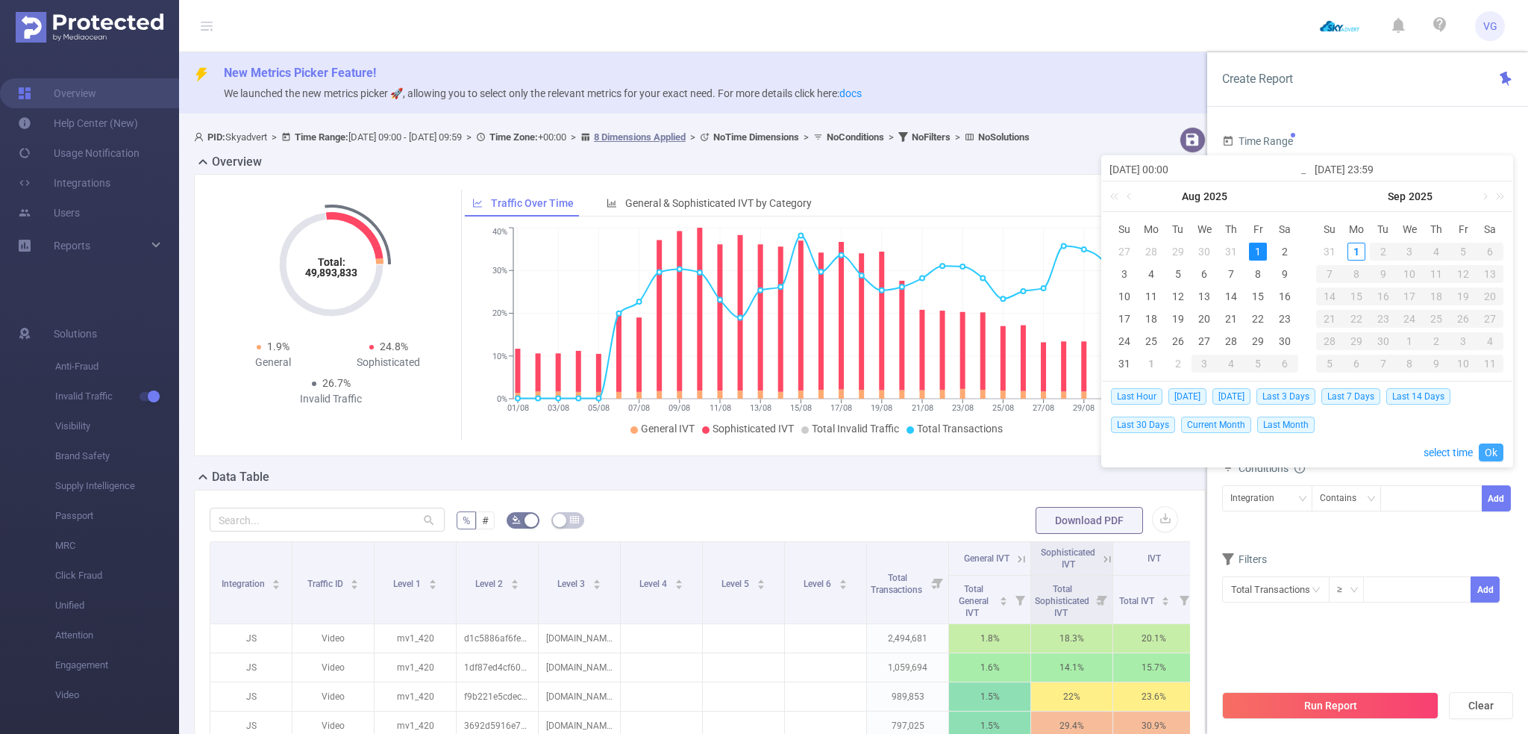
type input "[DATE] 23:59"
click at [1490, 450] on link "Ok" at bounding box center [1491, 452] width 25 height 18
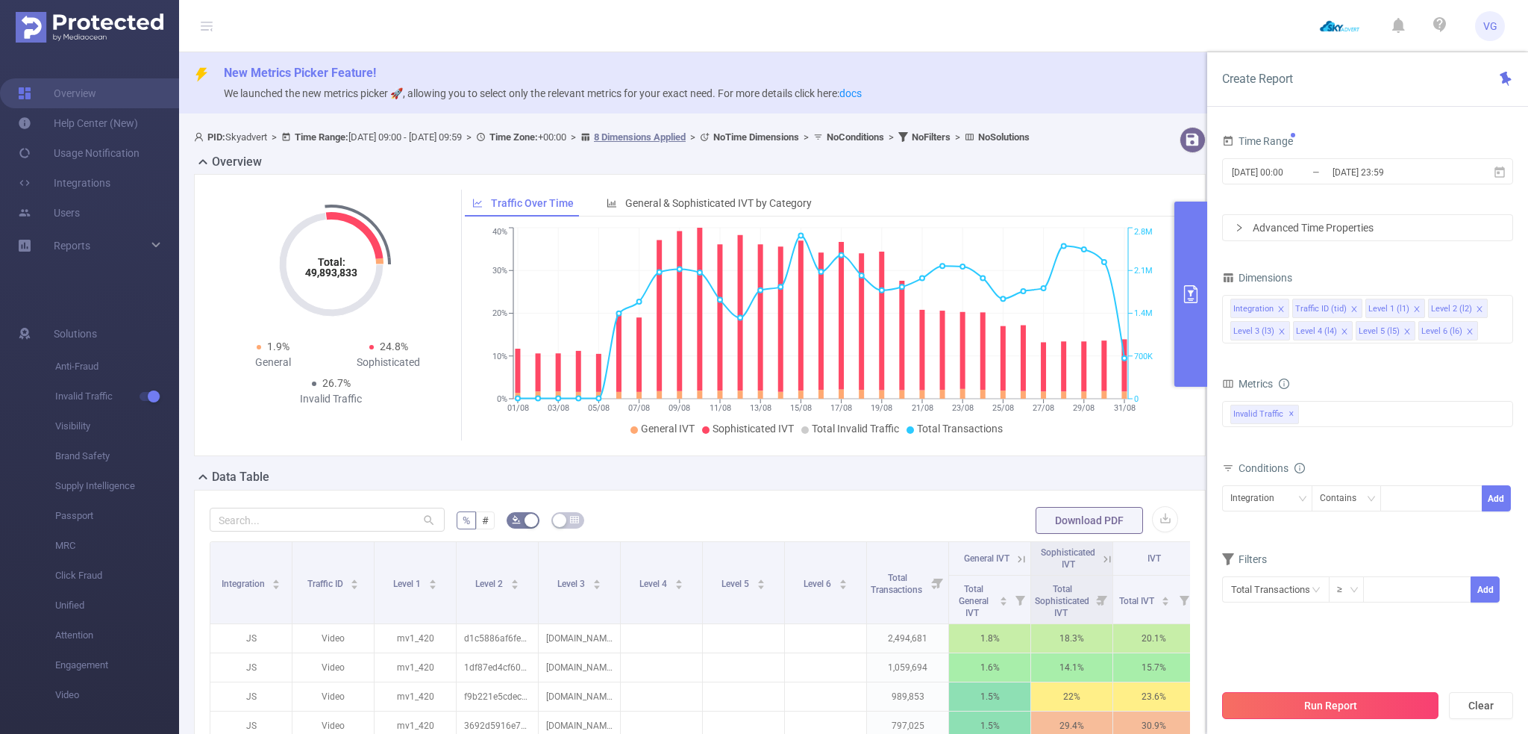
click at [1311, 705] on button "Run Report" at bounding box center [1330, 705] width 216 height 27
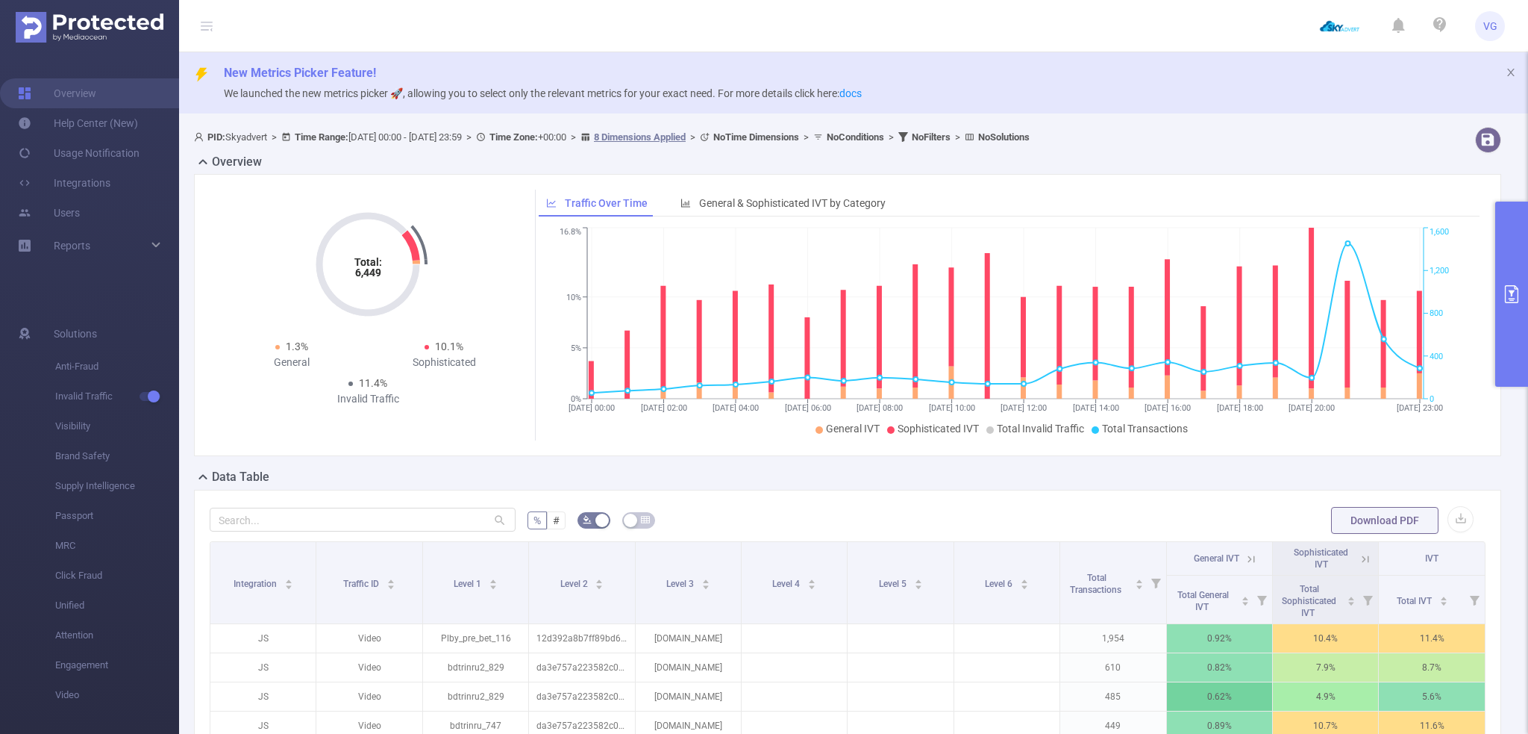
click at [1524, 260] on button "primary" at bounding box center [1511, 293] width 33 height 185
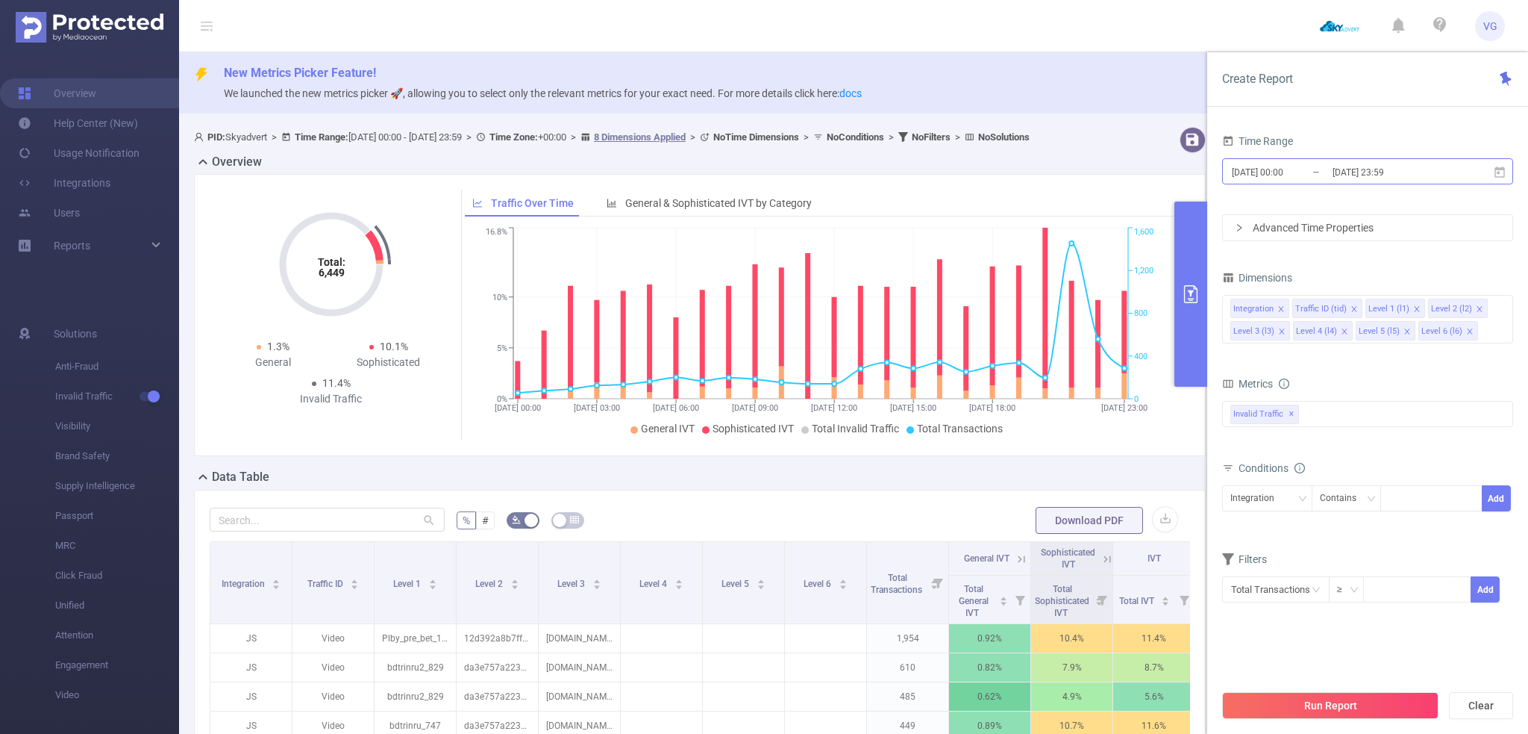
click at [1356, 174] on input "[DATE] 23:59" at bounding box center [1391, 172] width 121 height 20
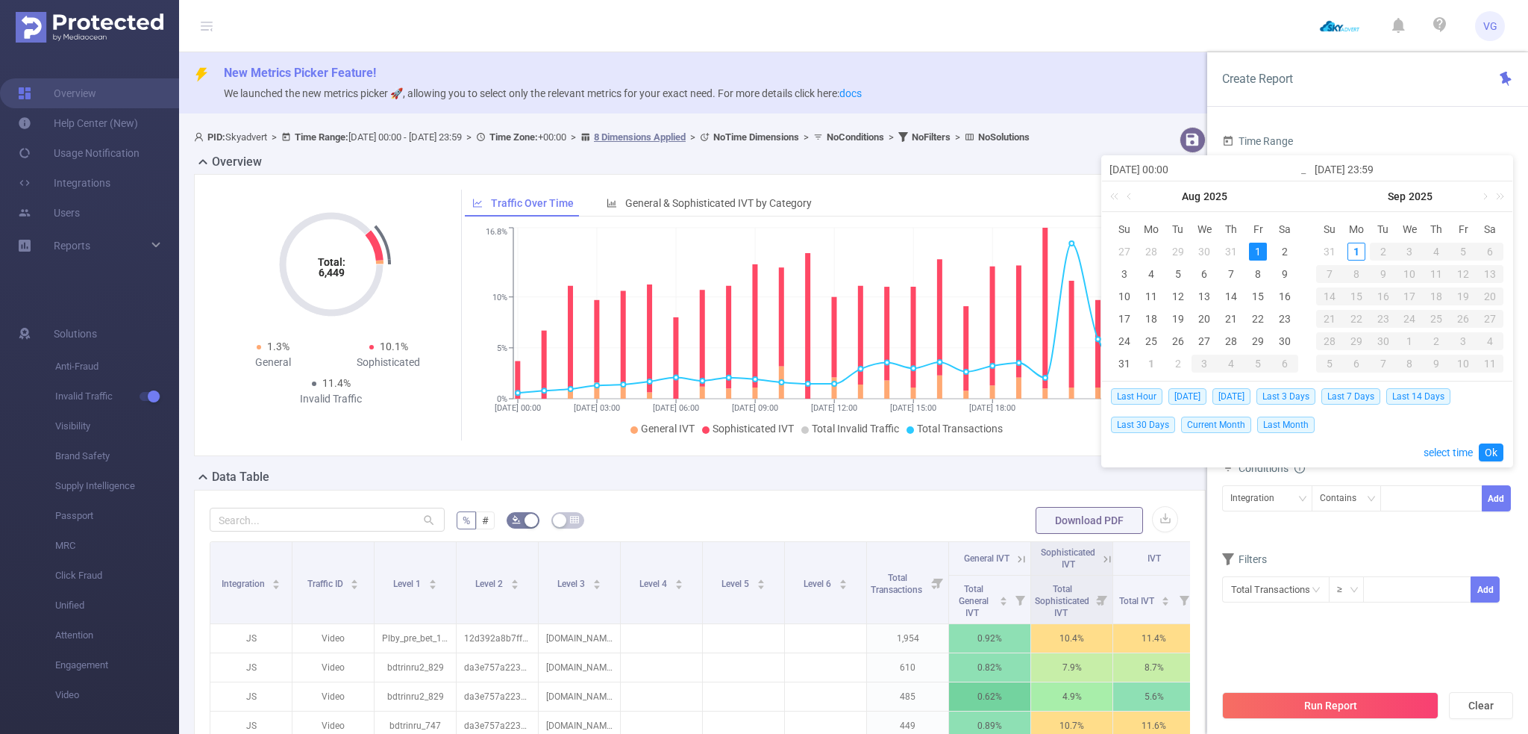
drag, startPoint x: 1366, startPoint y: 163, endPoint x: 1357, endPoint y: 163, distance: 9.0
click at [1357, 163] on input "[DATE] 23:59" at bounding box center [1410, 169] width 190 height 18
type input "[DATE] 23:59"
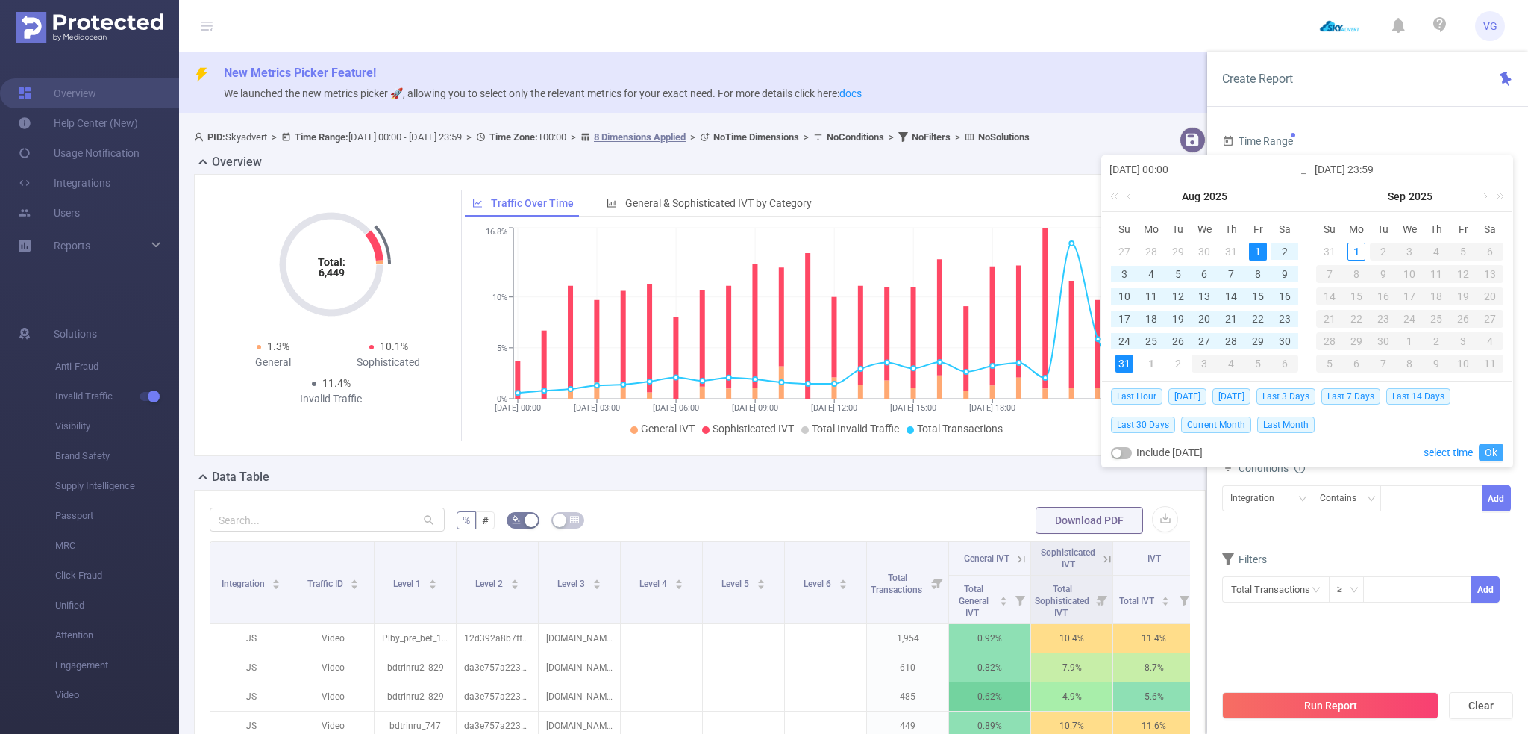
type input "[DATE] 23:59"
click at [1489, 452] on link "Ok" at bounding box center [1491, 452] width 25 height 18
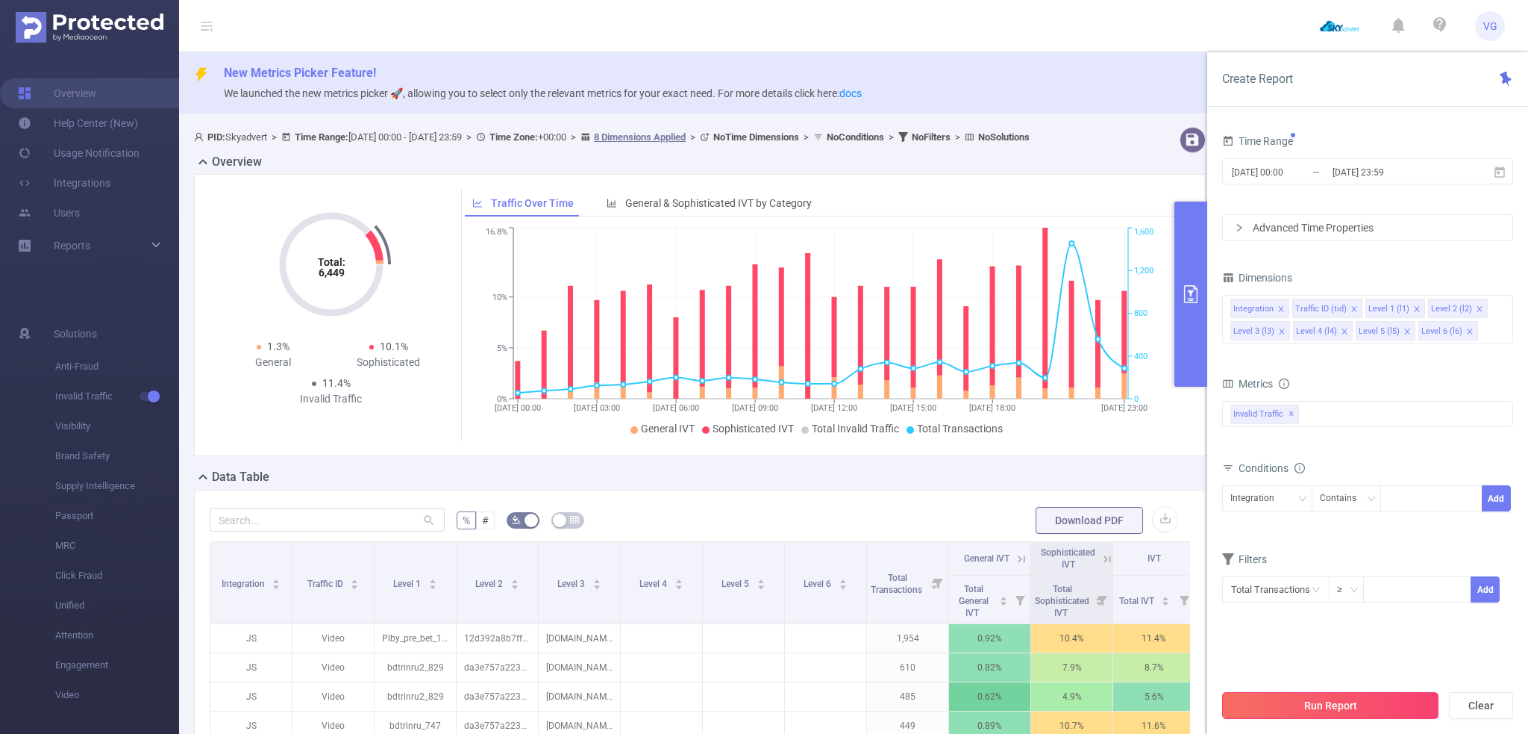
click at [1352, 697] on button "Run Report" at bounding box center [1330, 705] width 216 height 27
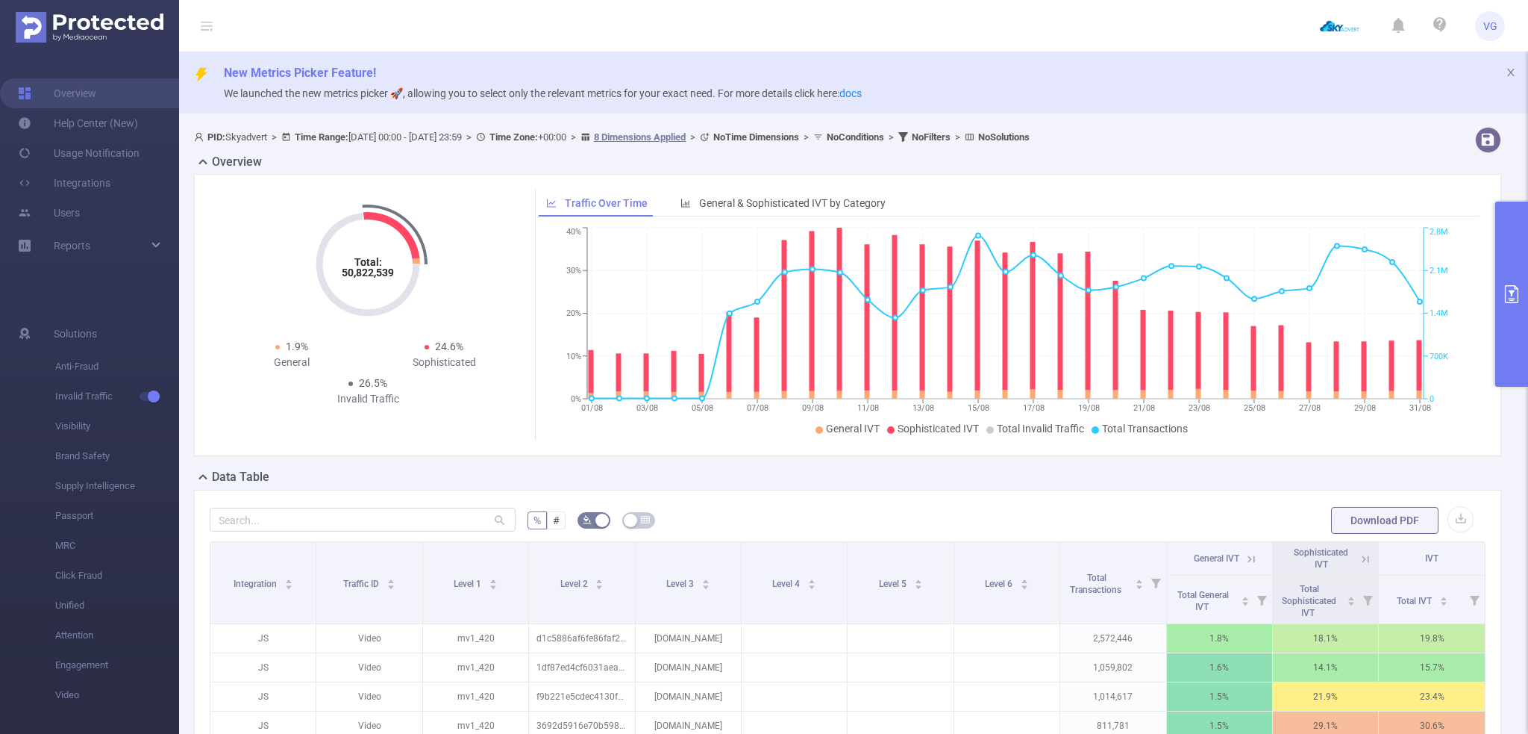
click at [1342, 91] on p "We launched the new metrics picker 🚀, allowing you to select only the relevant …" at bounding box center [870, 93] width 1292 height 16
click at [208, 25] on icon at bounding box center [207, 25] width 12 height 1
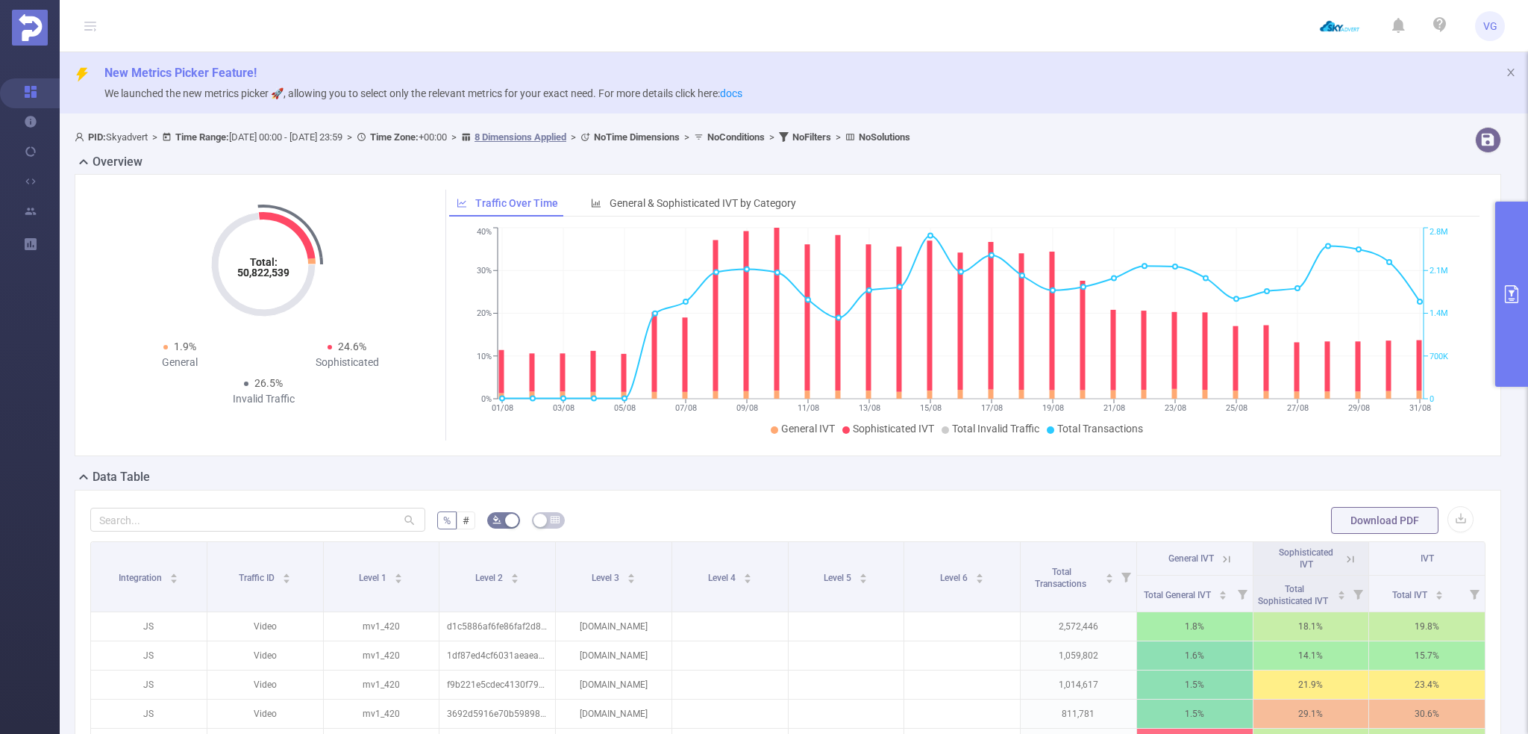
click at [1333, 23] on img at bounding box center [1339, 26] width 53 height 42
click at [1353, 26] on img at bounding box center [1339, 26] width 53 height 42
click at [1445, 22] on icon at bounding box center [1439, 24] width 13 height 15
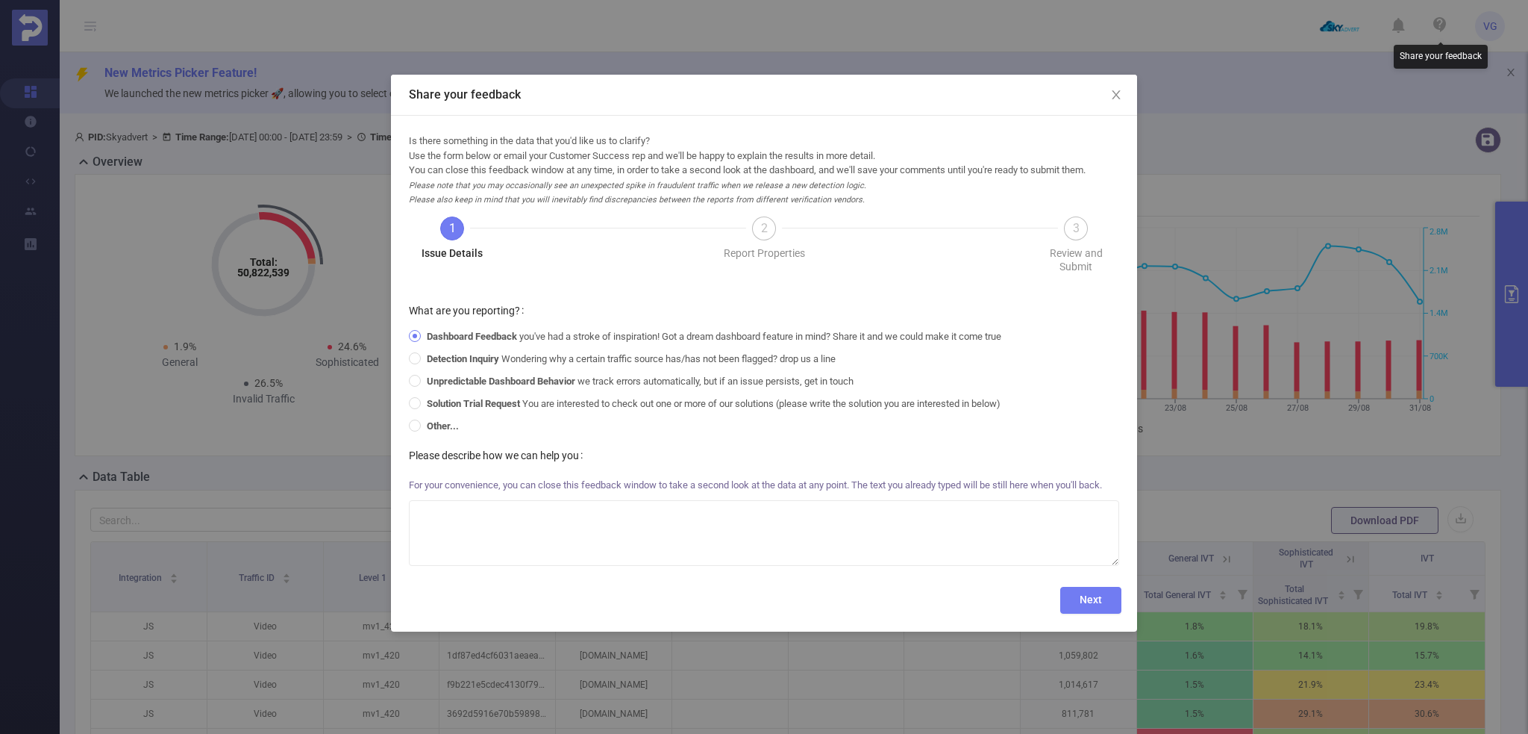
click at [1495, 22] on div "Share your feedback Is there something in the data that you'd like us to clarif…" at bounding box center [764, 367] width 1528 height 734
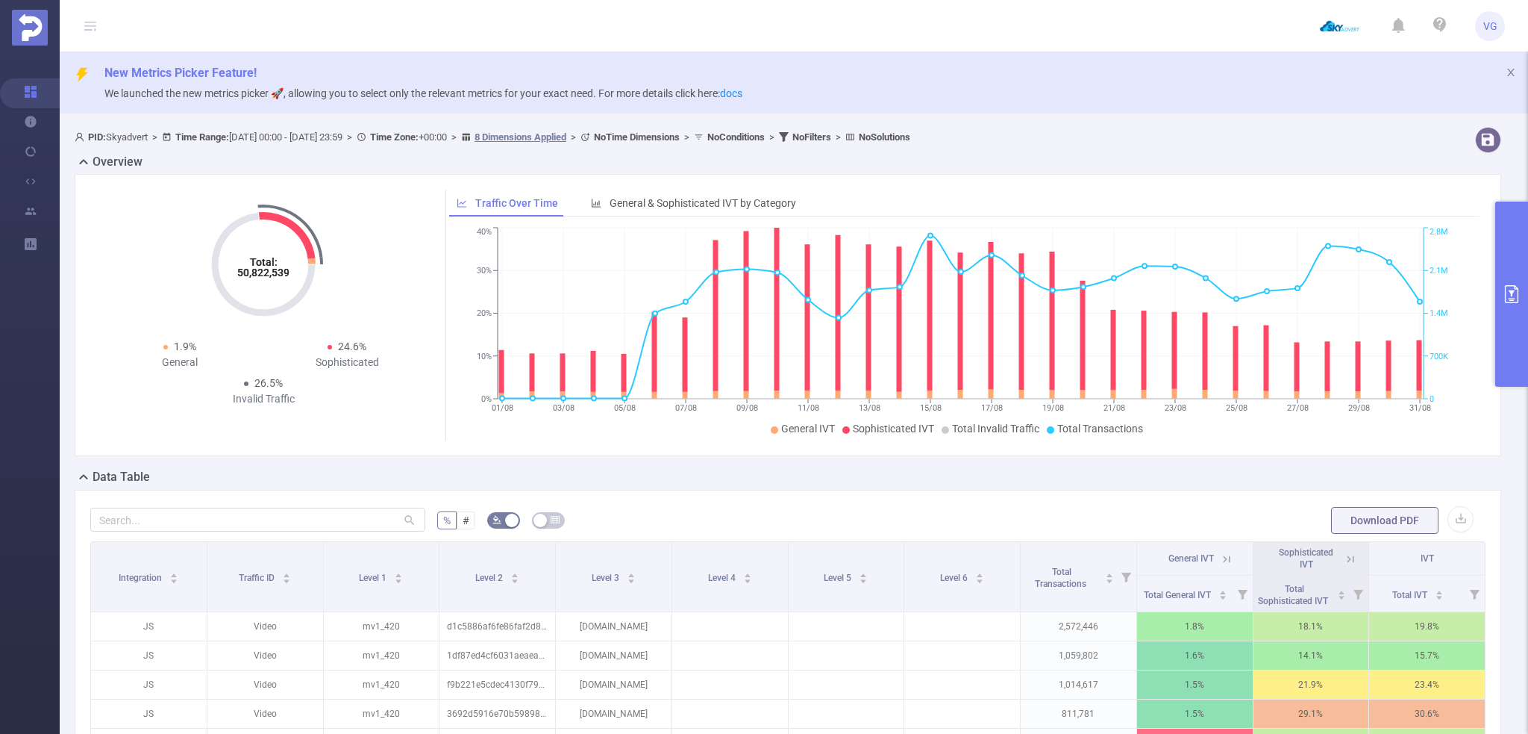
click at [1496, 26] on span "VG" at bounding box center [1490, 26] width 14 height 30
click at [1415, 66] on link "Contact your CS ([PERSON_NAME][EMAIL_ADDRESS][DOMAIN_NAME])" at bounding box center [1424, 82] width 164 height 53
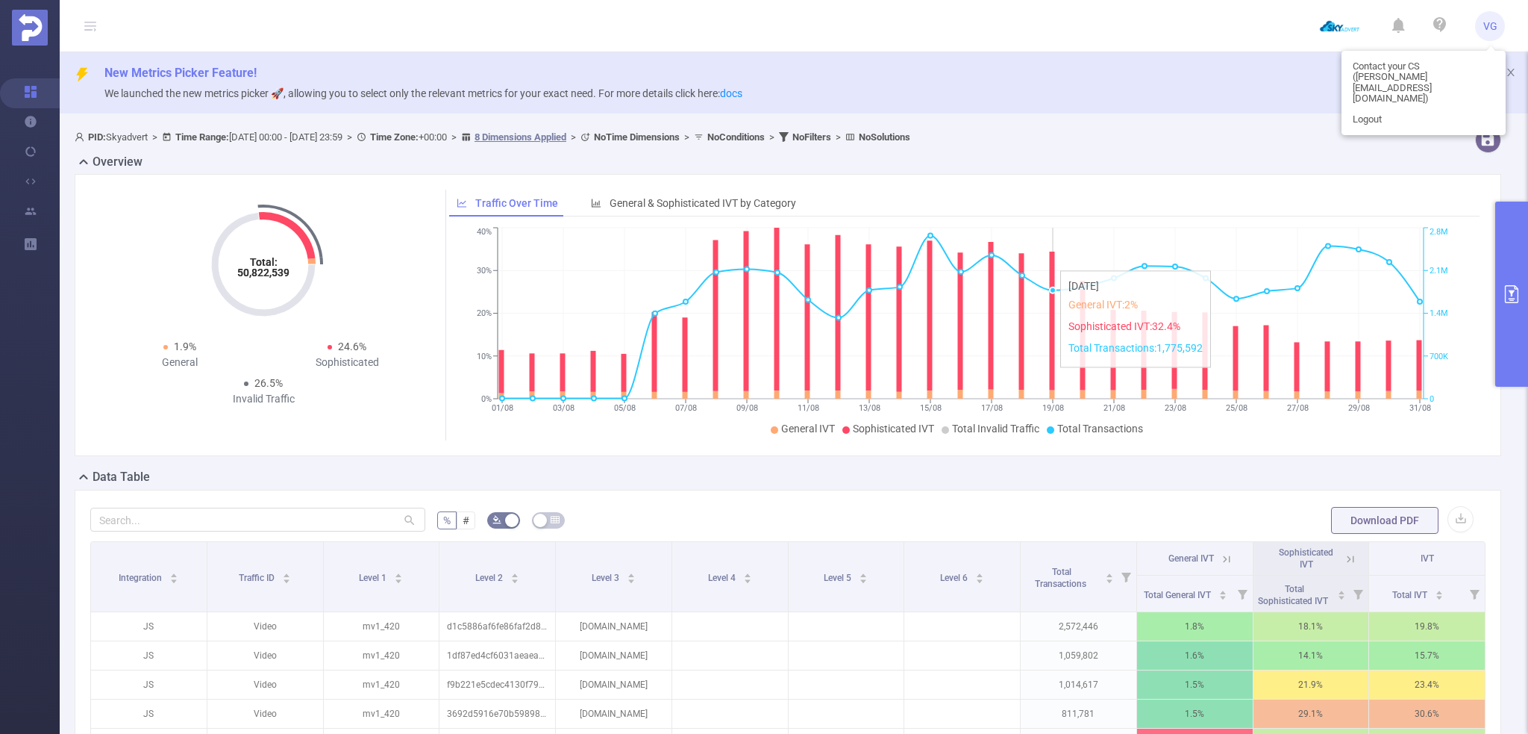
click at [1063, 375] on icon "01/08 03/08 05/08 07/08 09/08 11/08 13/08 15/08 17/08 19/08 21/08 23/08 25/08 2…" at bounding box center [960, 332] width 1023 height 216
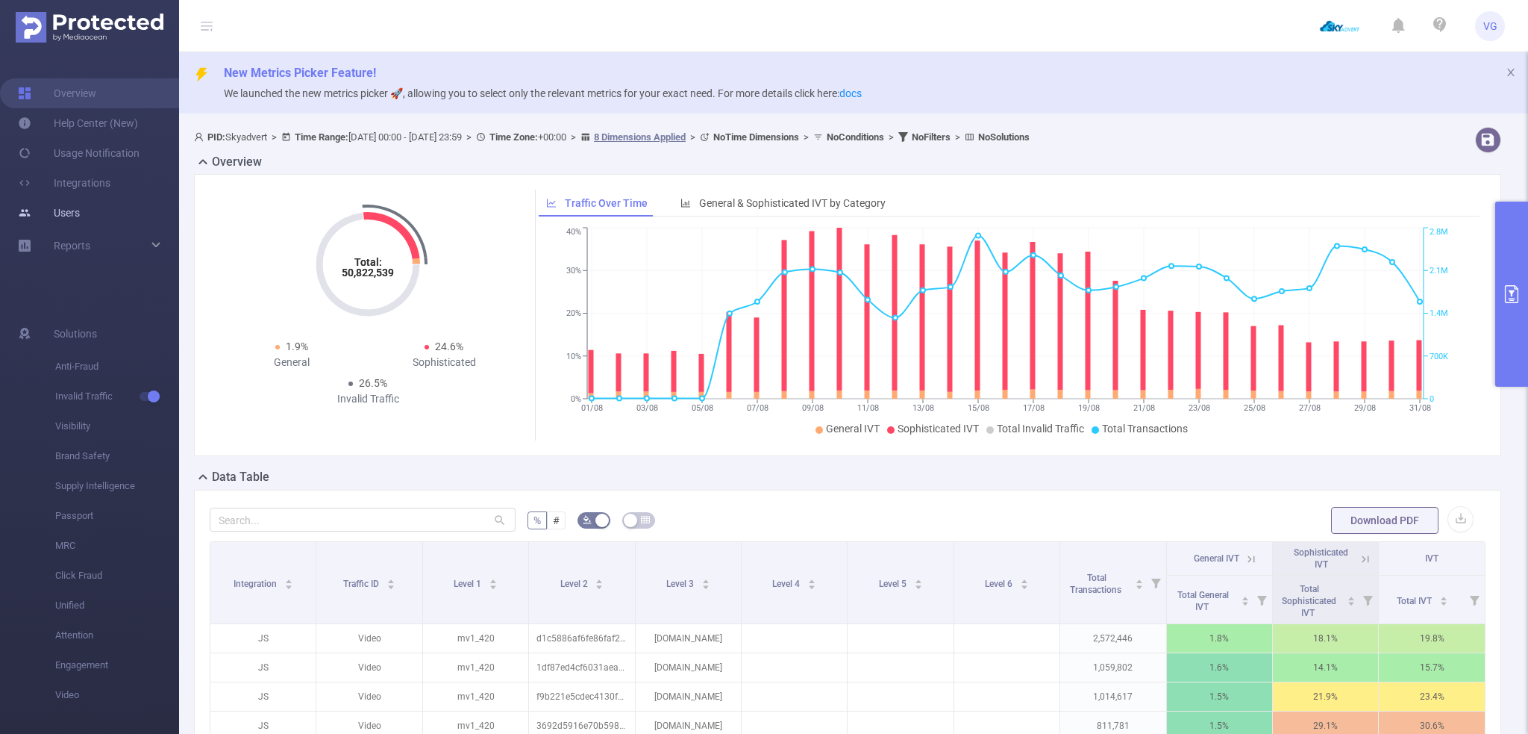
click at [69, 207] on link "Users" at bounding box center [49, 213] width 62 height 30
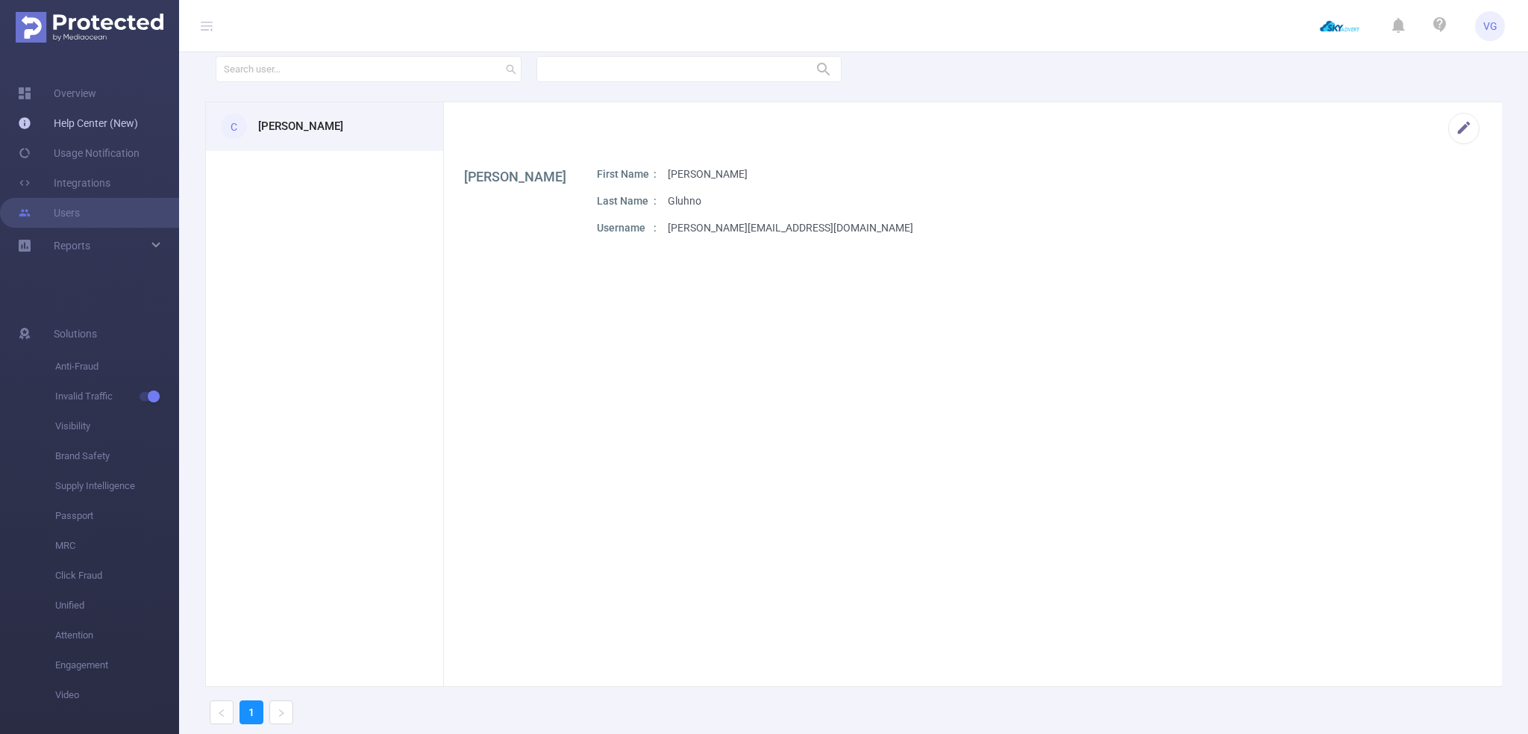
click at [69, 127] on link "Help Center (New)" at bounding box center [78, 123] width 120 height 30
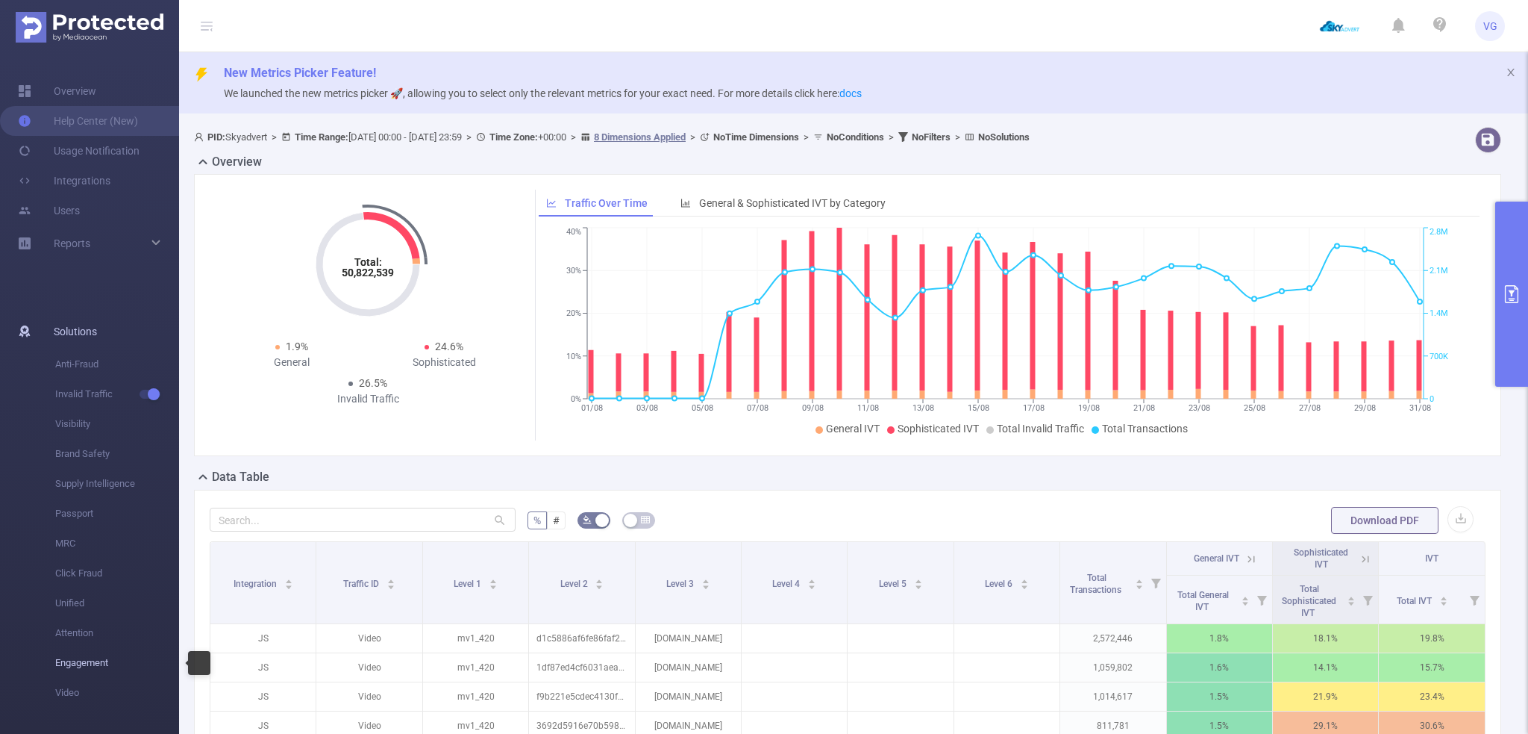
click at [80, 665] on span "Engagement" at bounding box center [117, 663] width 124 height 30
click at [75, 658] on span "Engagement" at bounding box center [117, 663] width 124 height 30
click at [77, 251] on link "Reports" at bounding box center [72, 243] width 37 height 30
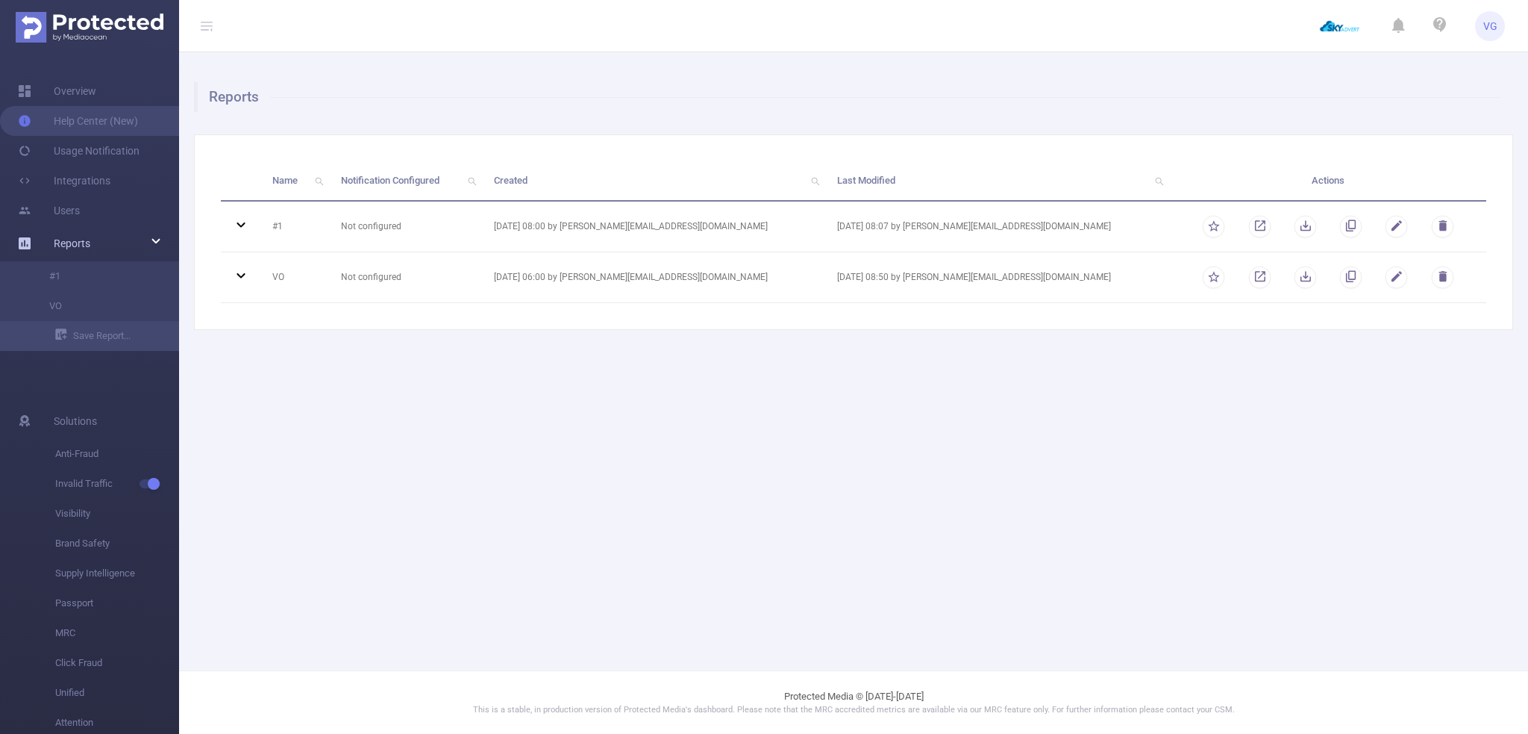
click at [77, 251] on link "Reports" at bounding box center [72, 243] width 37 height 30
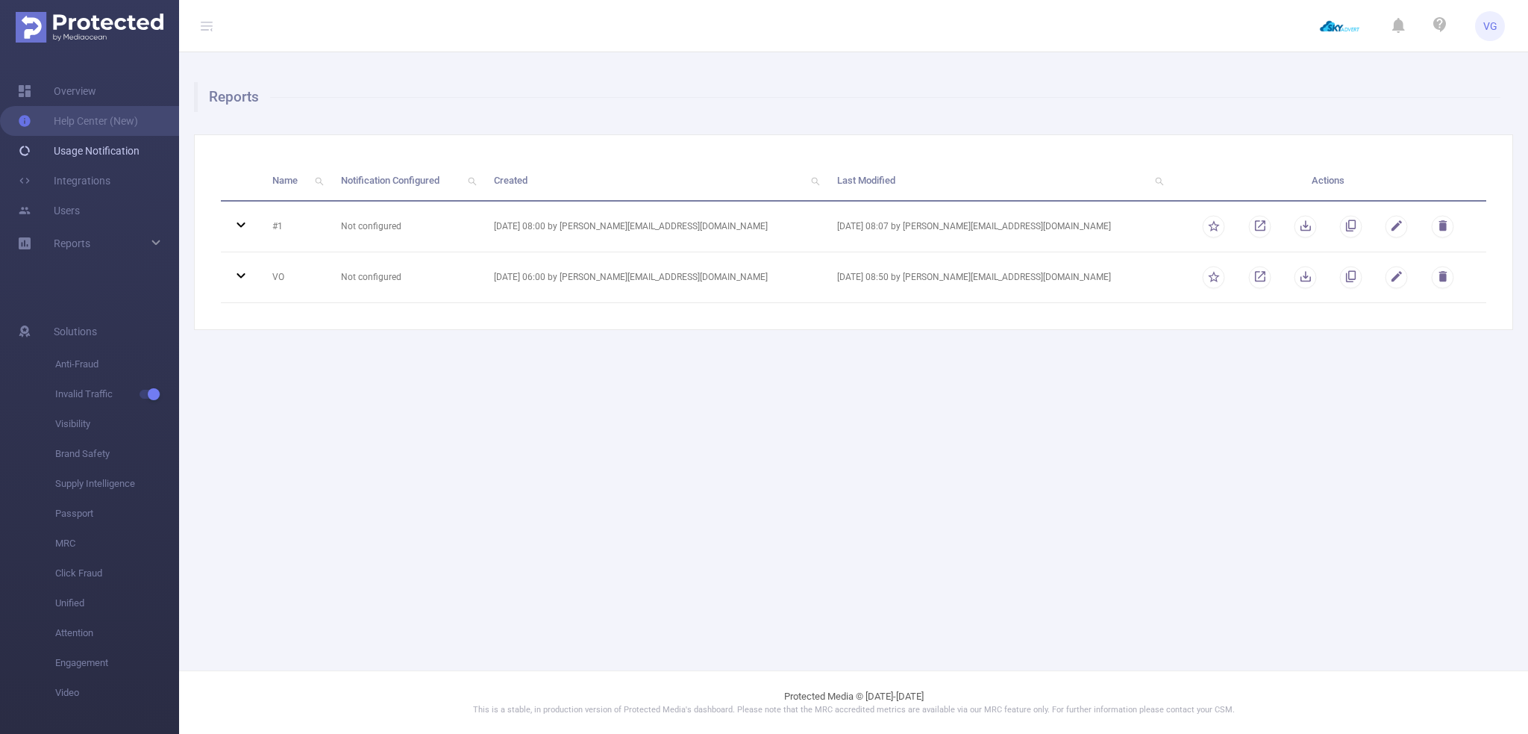
click at [72, 154] on link "Usage Notification" at bounding box center [79, 151] width 122 height 30
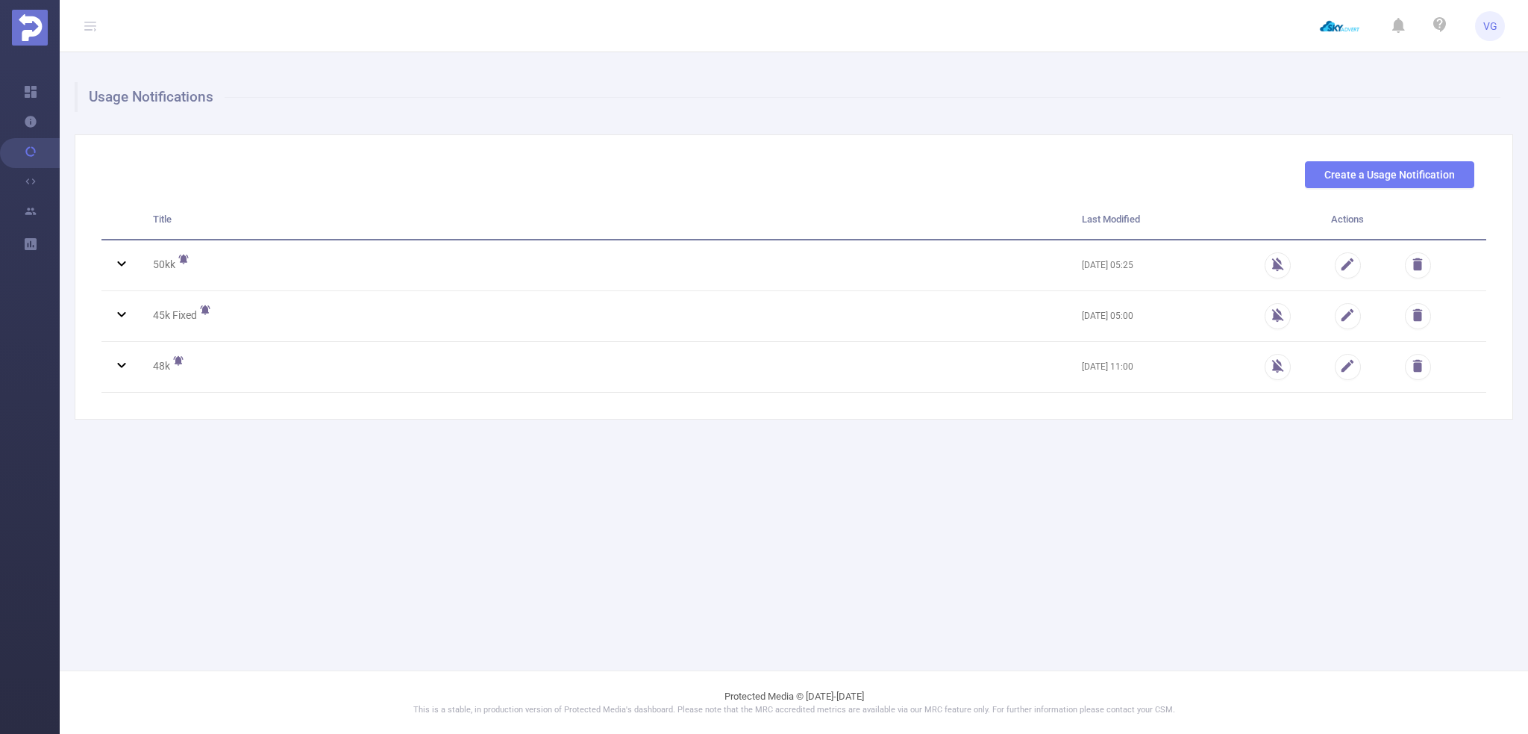
click at [1333, 24] on img at bounding box center [1339, 26] width 53 height 42
click at [1397, 22] on icon at bounding box center [1398, 26] width 13 height 21
click at [1443, 25] on icon at bounding box center [1439, 24] width 13 height 15
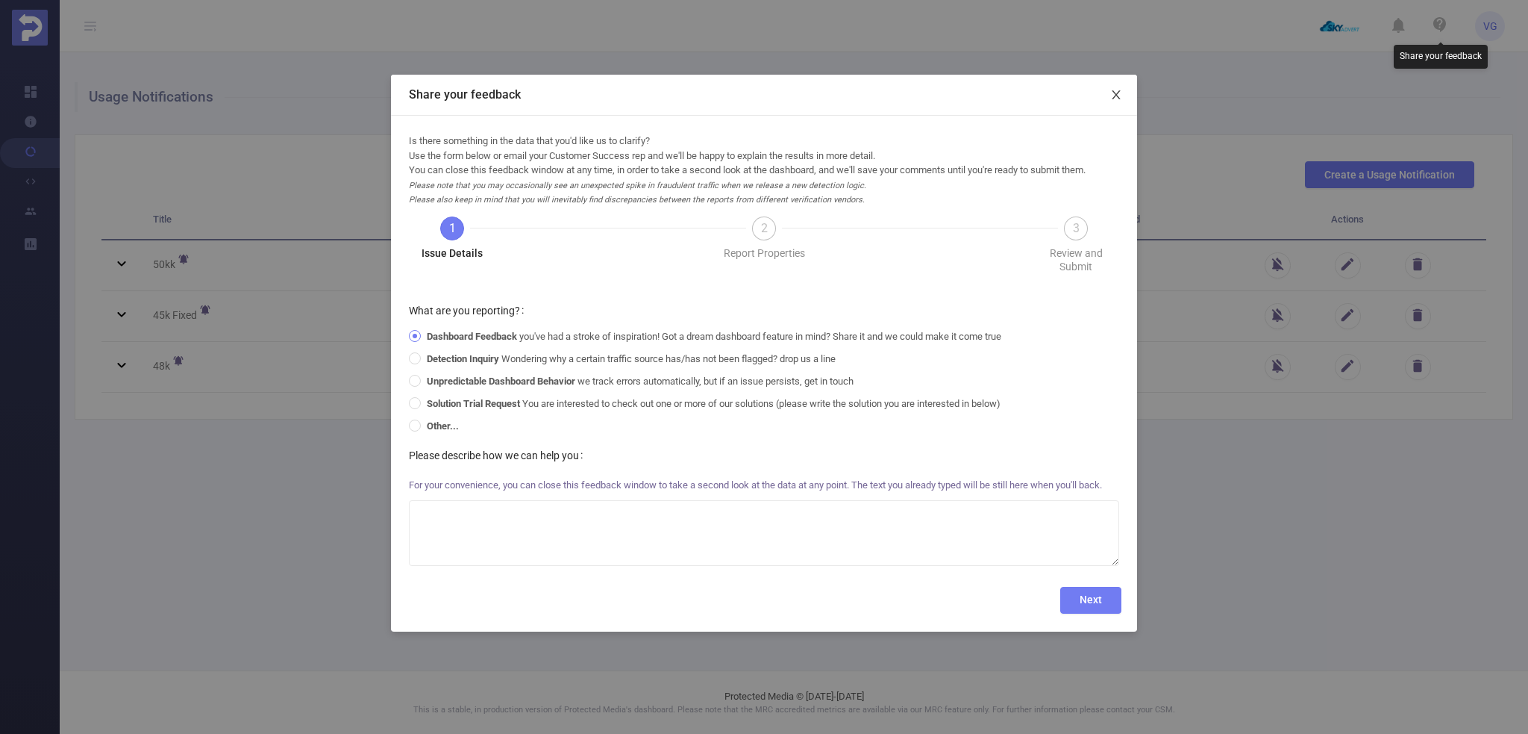
click at [1113, 93] on icon "icon: close" at bounding box center [1116, 95] width 12 height 12
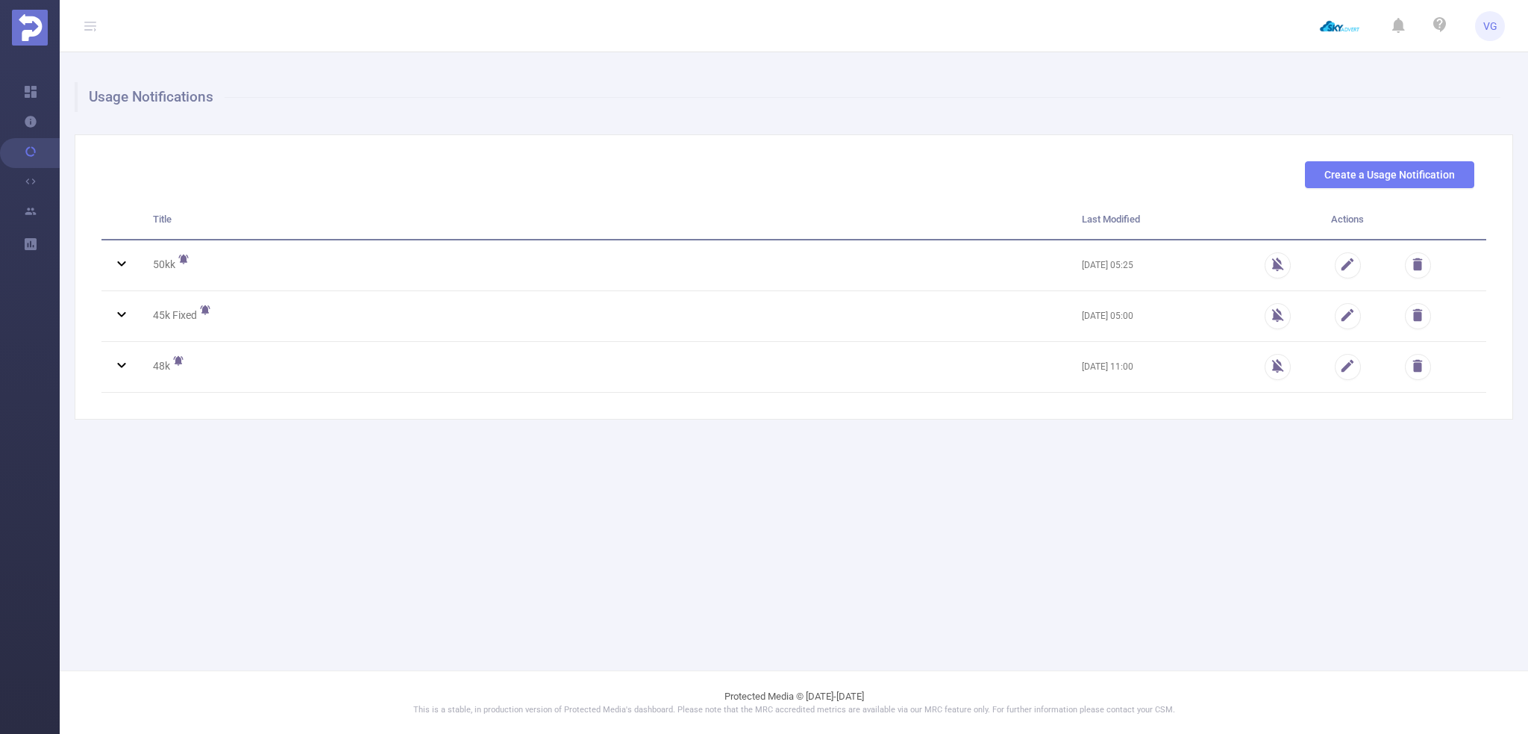
click at [131, 478] on main "Usage Notifications Create a Usage Notification Title Last Modified Actions 50k…" at bounding box center [794, 335] width 1469 height 670
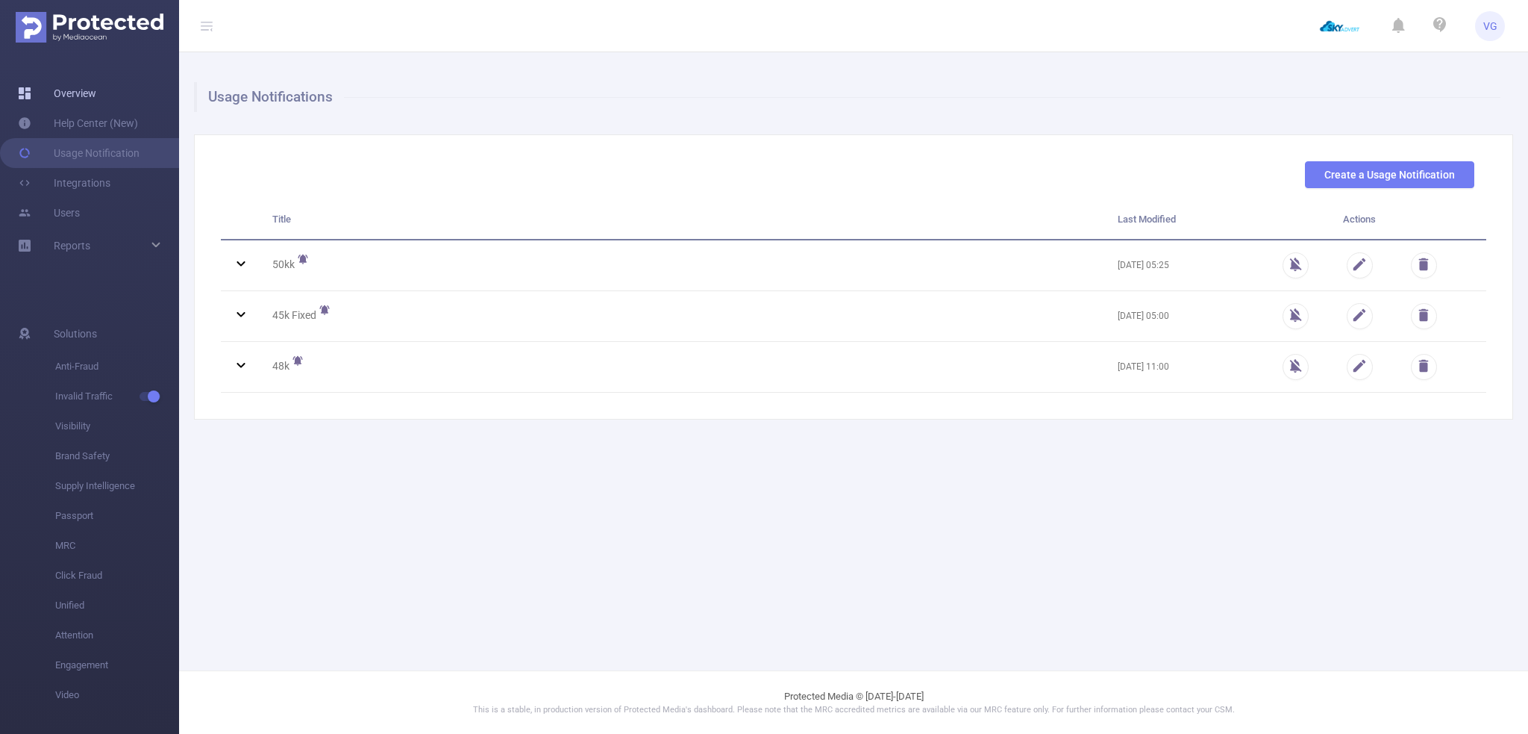
click at [54, 93] on link "Overview" at bounding box center [57, 93] width 78 height 30
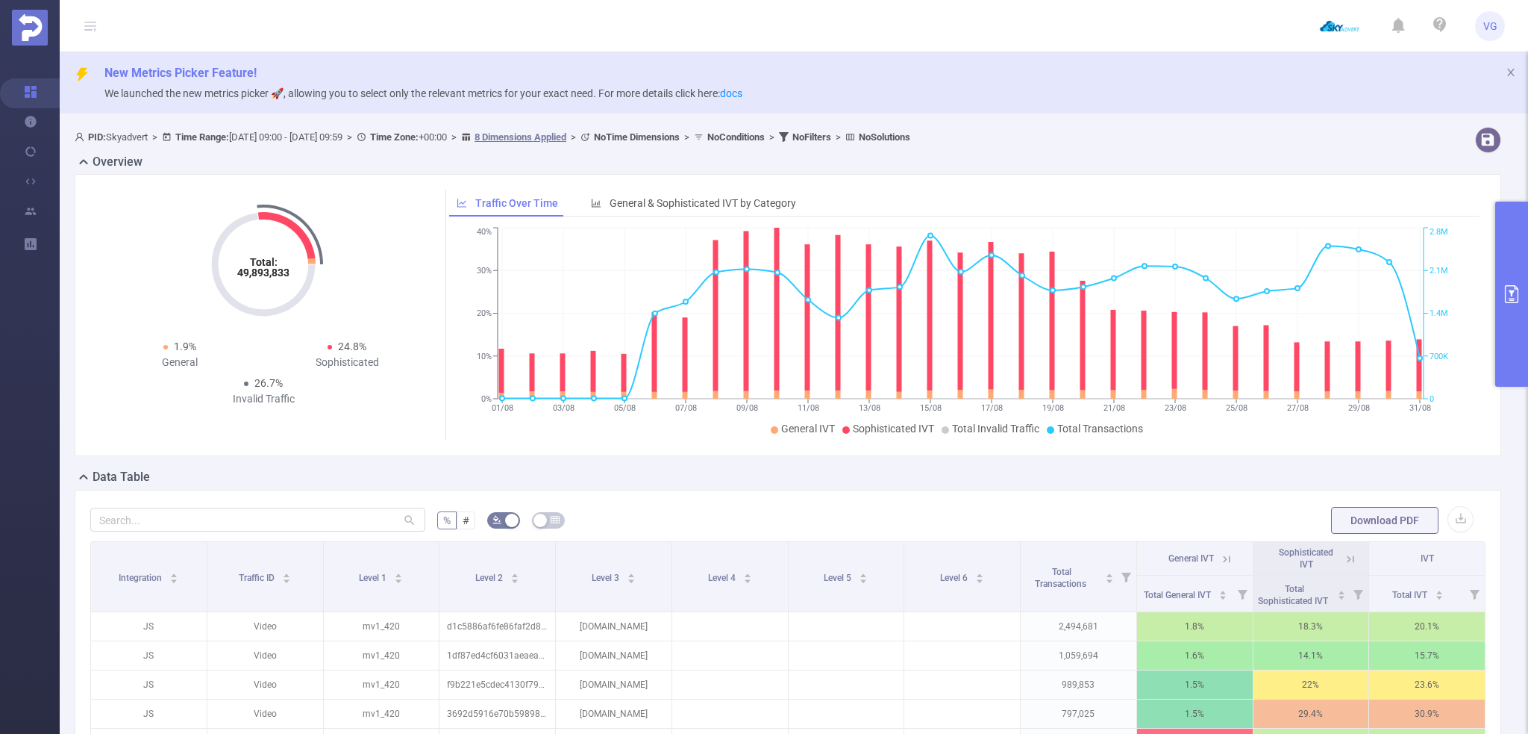
click at [1511, 268] on button "primary" at bounding box center [1511, 293] width 33 height 185
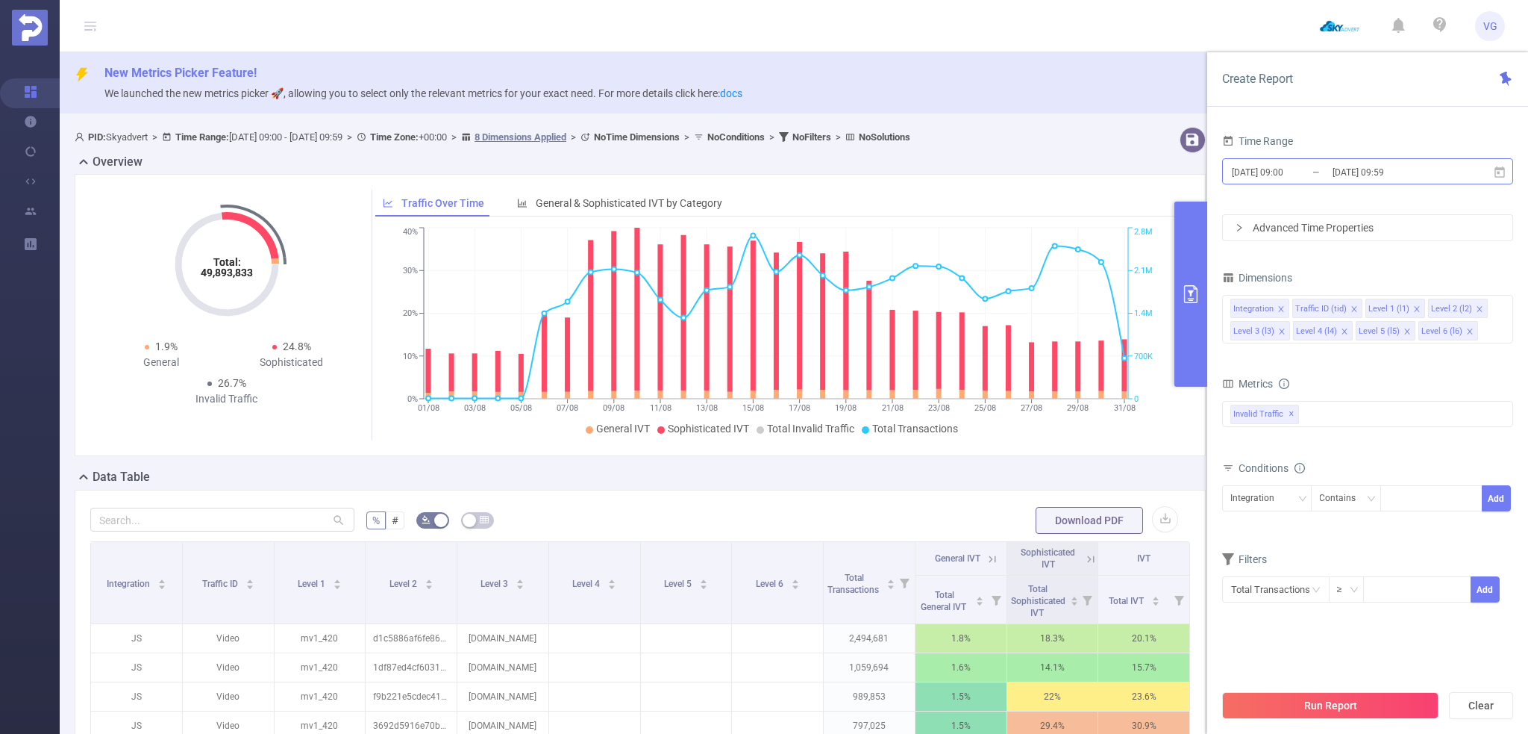
click at [1357, 172] on input "[DATE] 09:59" at bounding box center [1391, 172] width 121 height 20
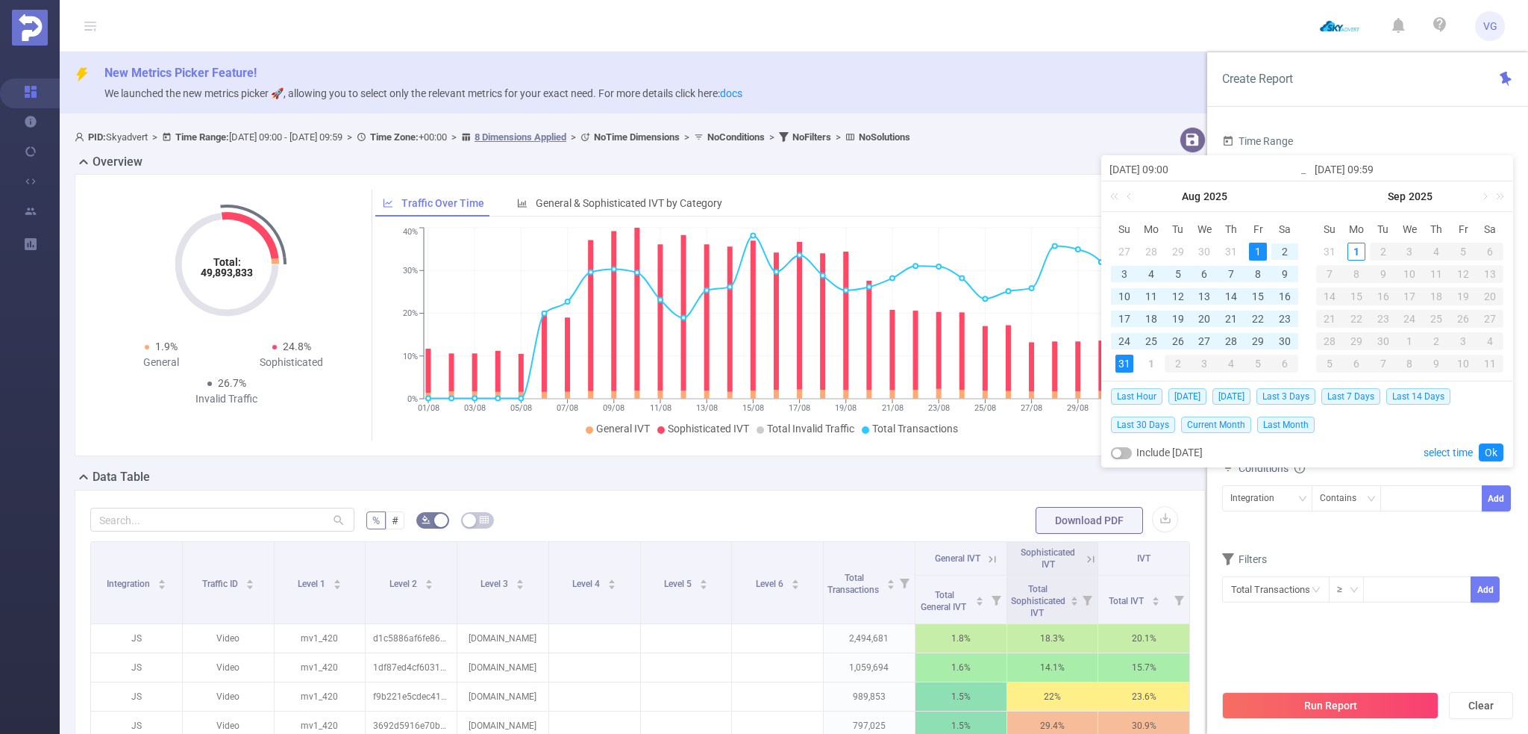
click at [1169, 168] on input "[DATE] 09:00" at bounding box center [1205, 169] width 190 height 18
type input "[DATE] 00:00"
drag, startPoint x: 1379, startPoint y: 166, endPoint x: 1372, endPoint y: 166, distance: 7.5
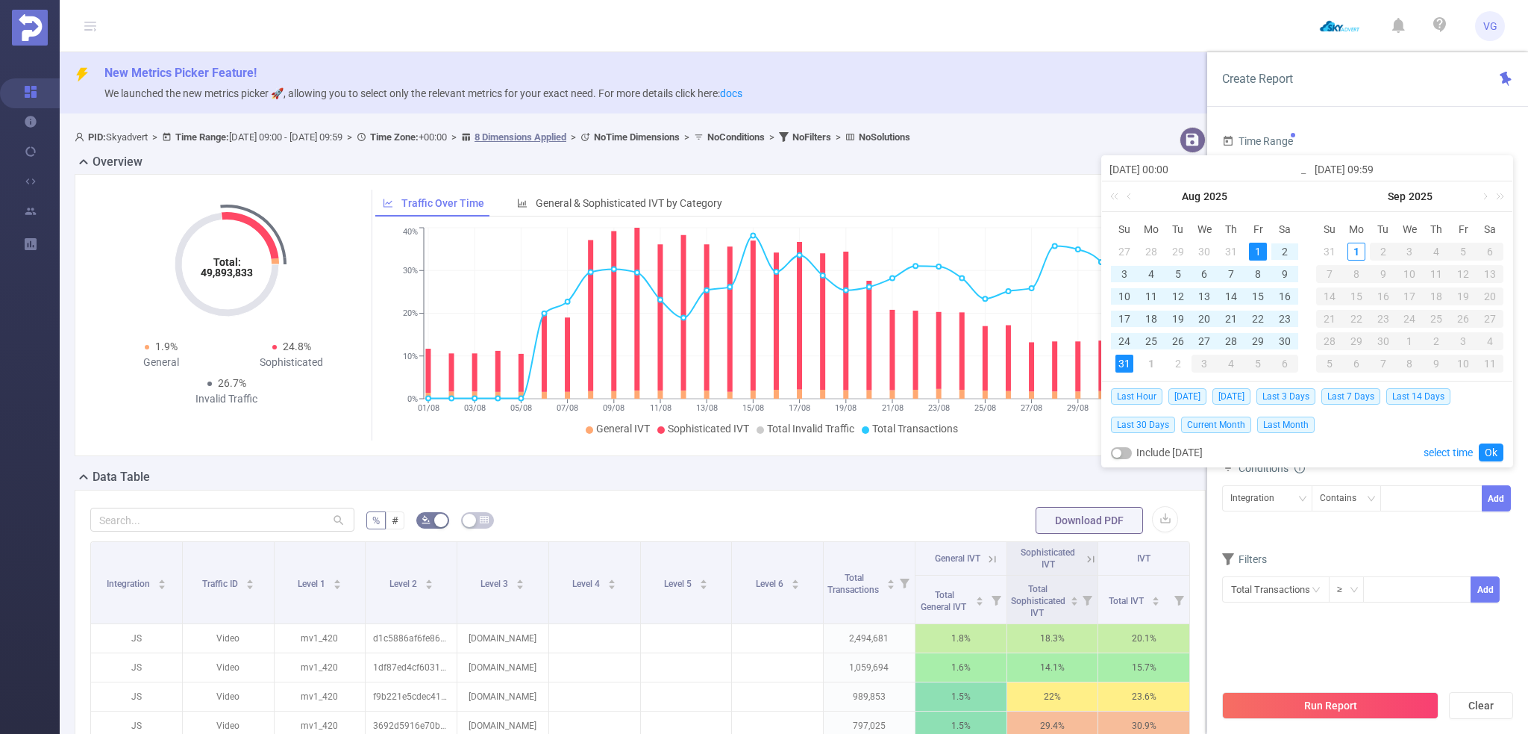
click at [1372, 166] on input "[DATE] 09:59" at bounding box center [1410, 169] width 190 height 18
type input "[DATE] 23:59"
click at [1495, 454] on link "Ok" at bounding box center [1491, 452] width 25 height 18
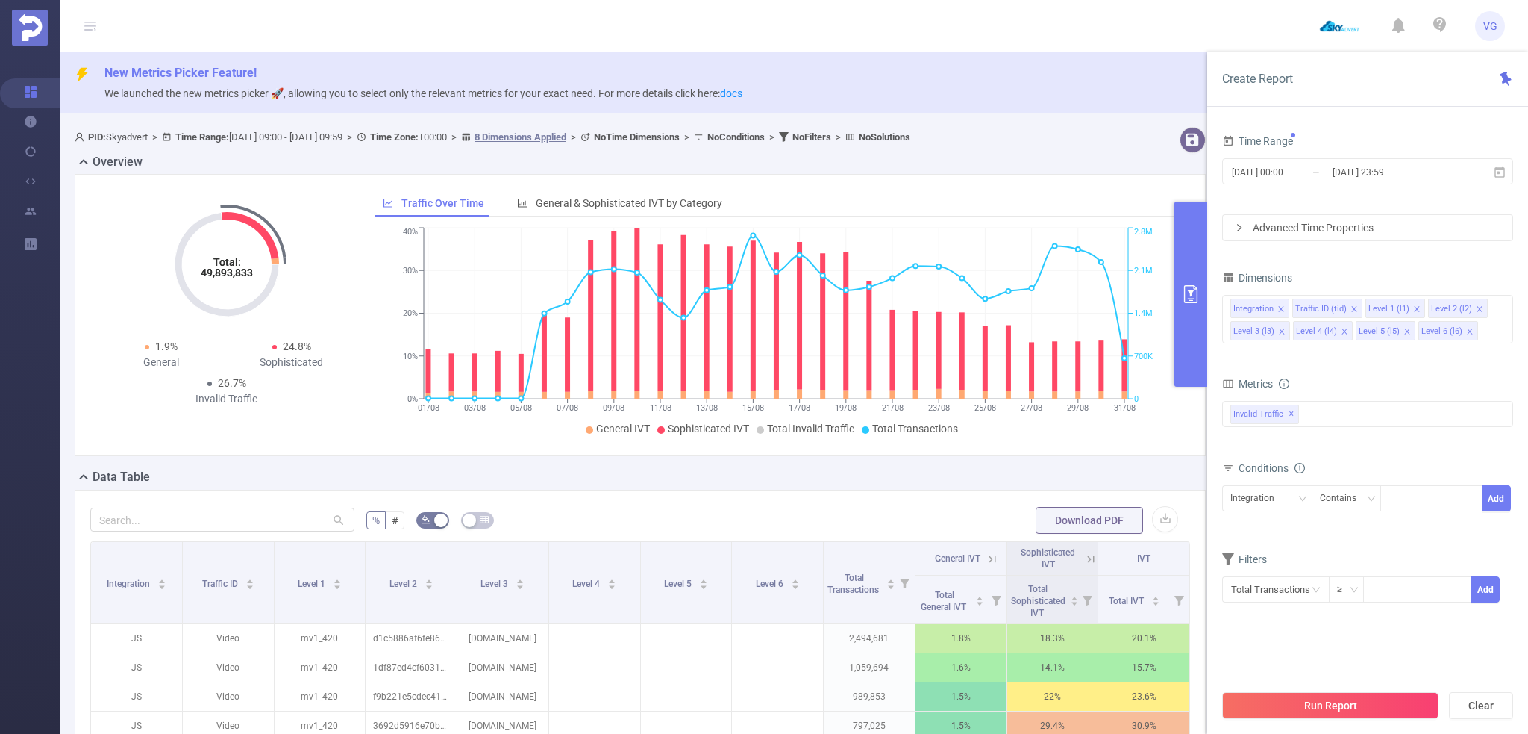
click at [1329, 714] on button "Run Report" at bounding box center [1330, 705] width 216 height 27
